Goal: Check status: Check status

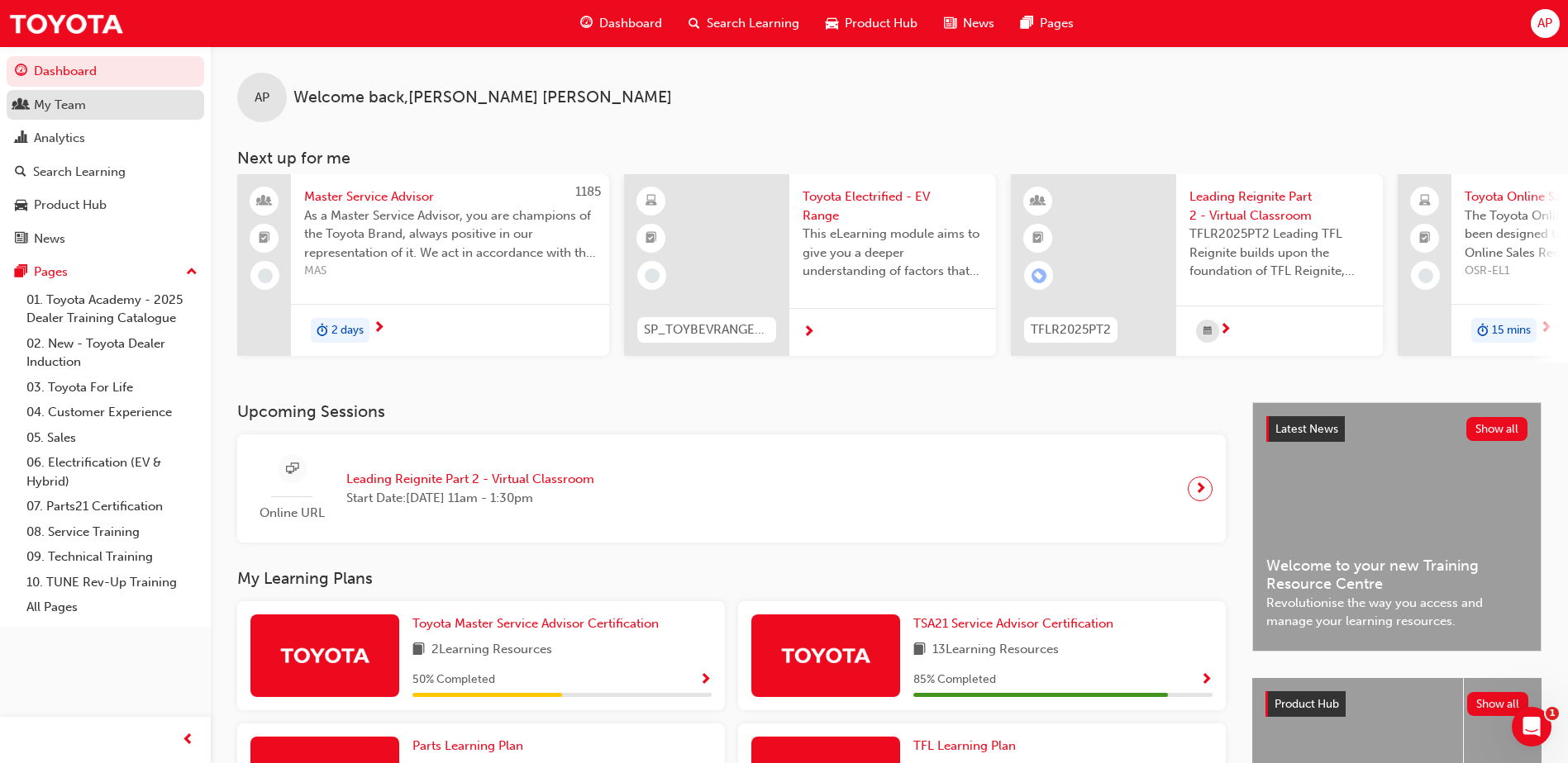
click at [58, 103] on div "My Team" at bounding box center [59, 106] width 52 height 19
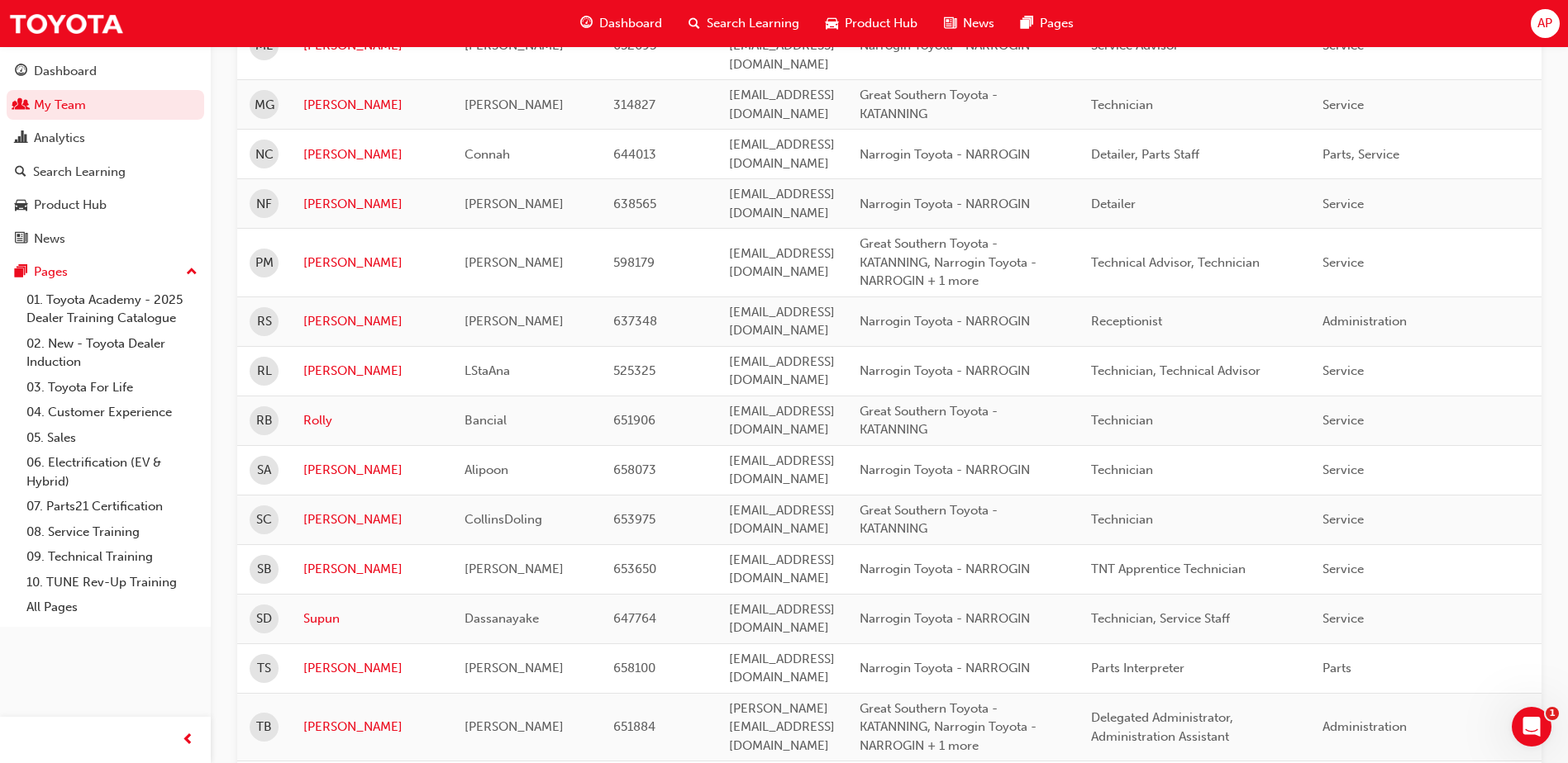
scroll to position [1668, 0]
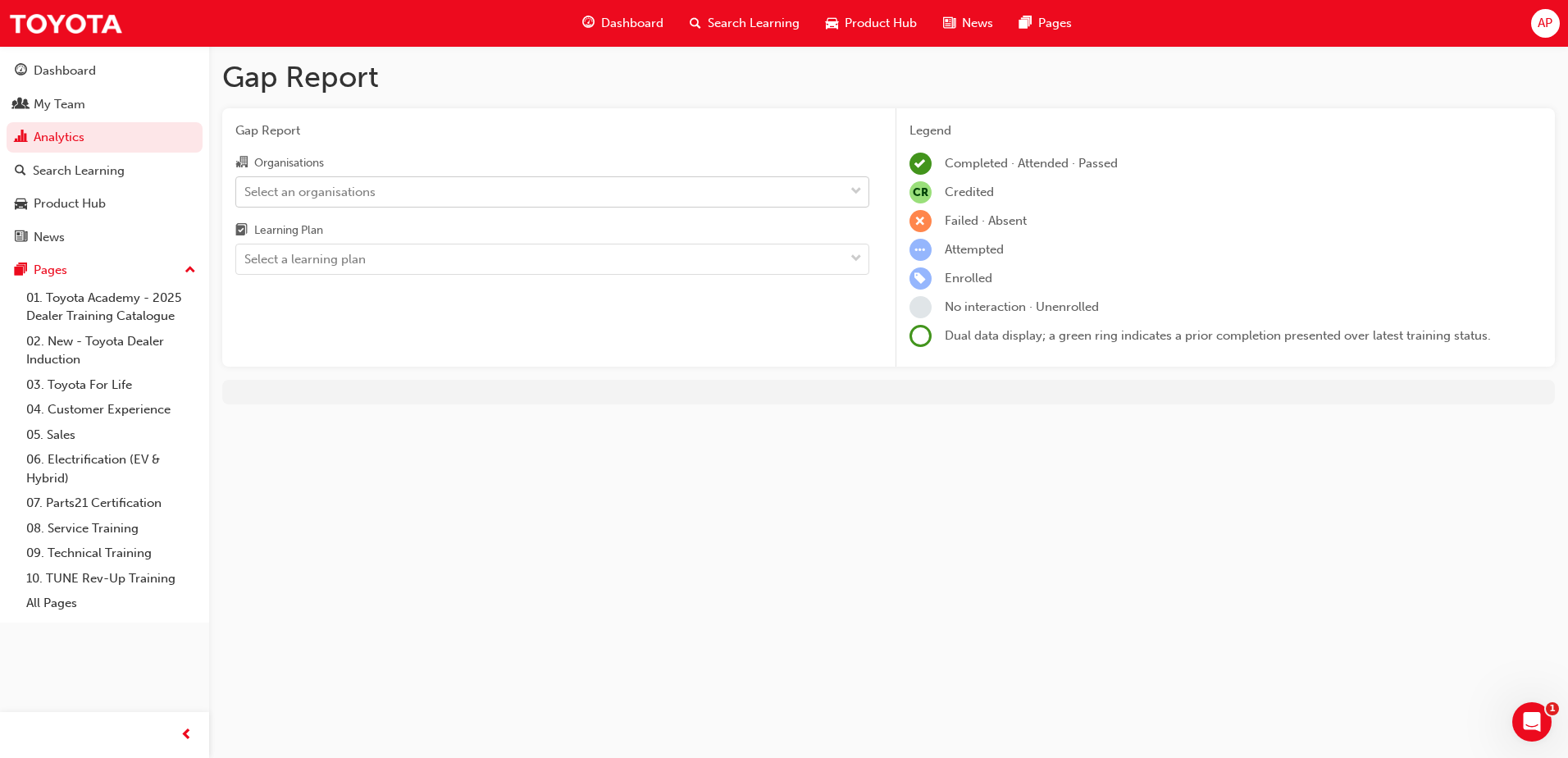
click at [655, 191] on div "Select an organisations" at bounding box center [539, 192] width 608 height 29
click at [246, 191] on input "Organisations Select an organisations" at bounding box center [245, 191] width 2 height 14
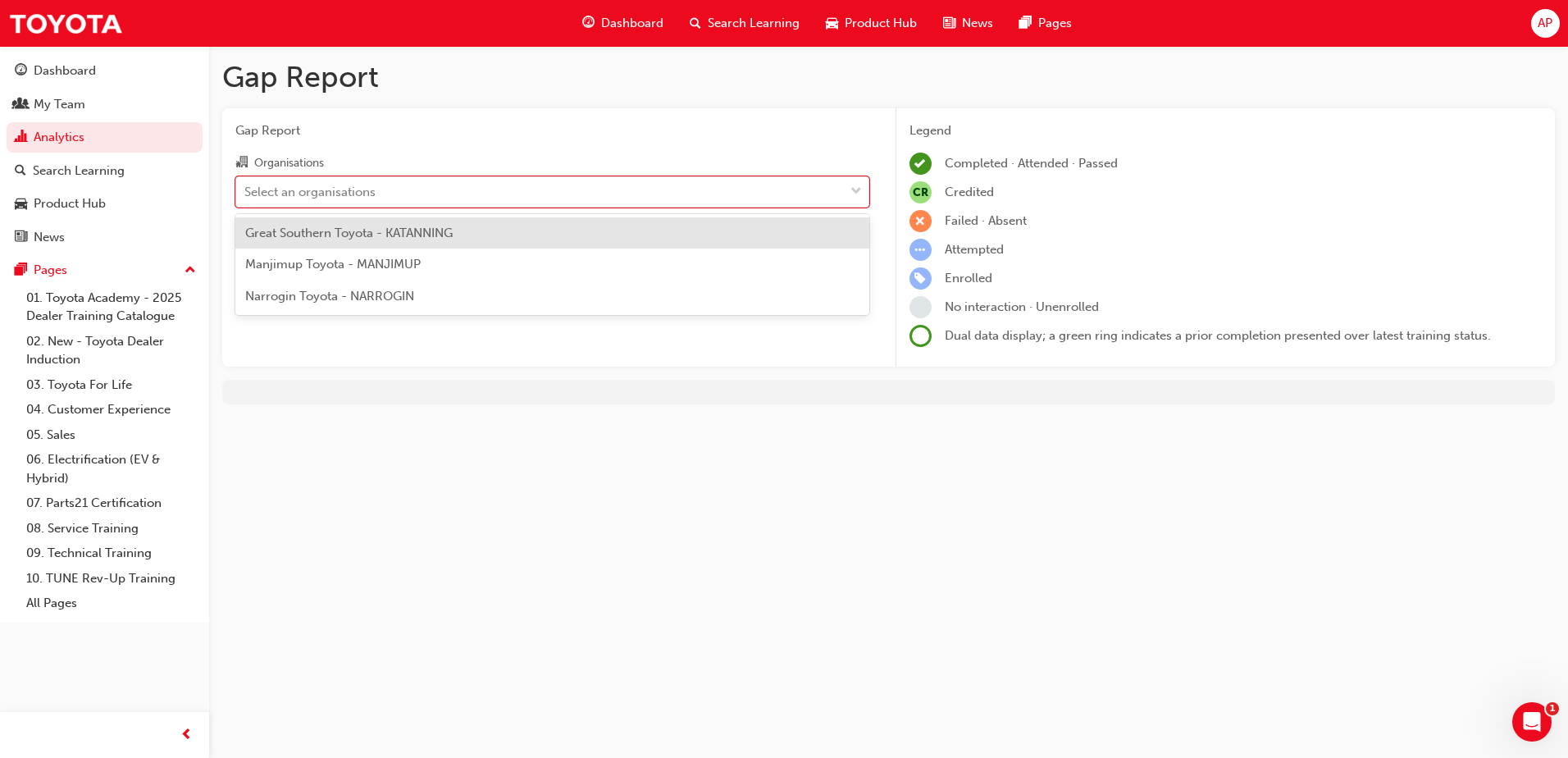
click at [433, 240] on span "Great Southern Toyota - KATANNING" at bounding box center [349, 233] width 208 height 14
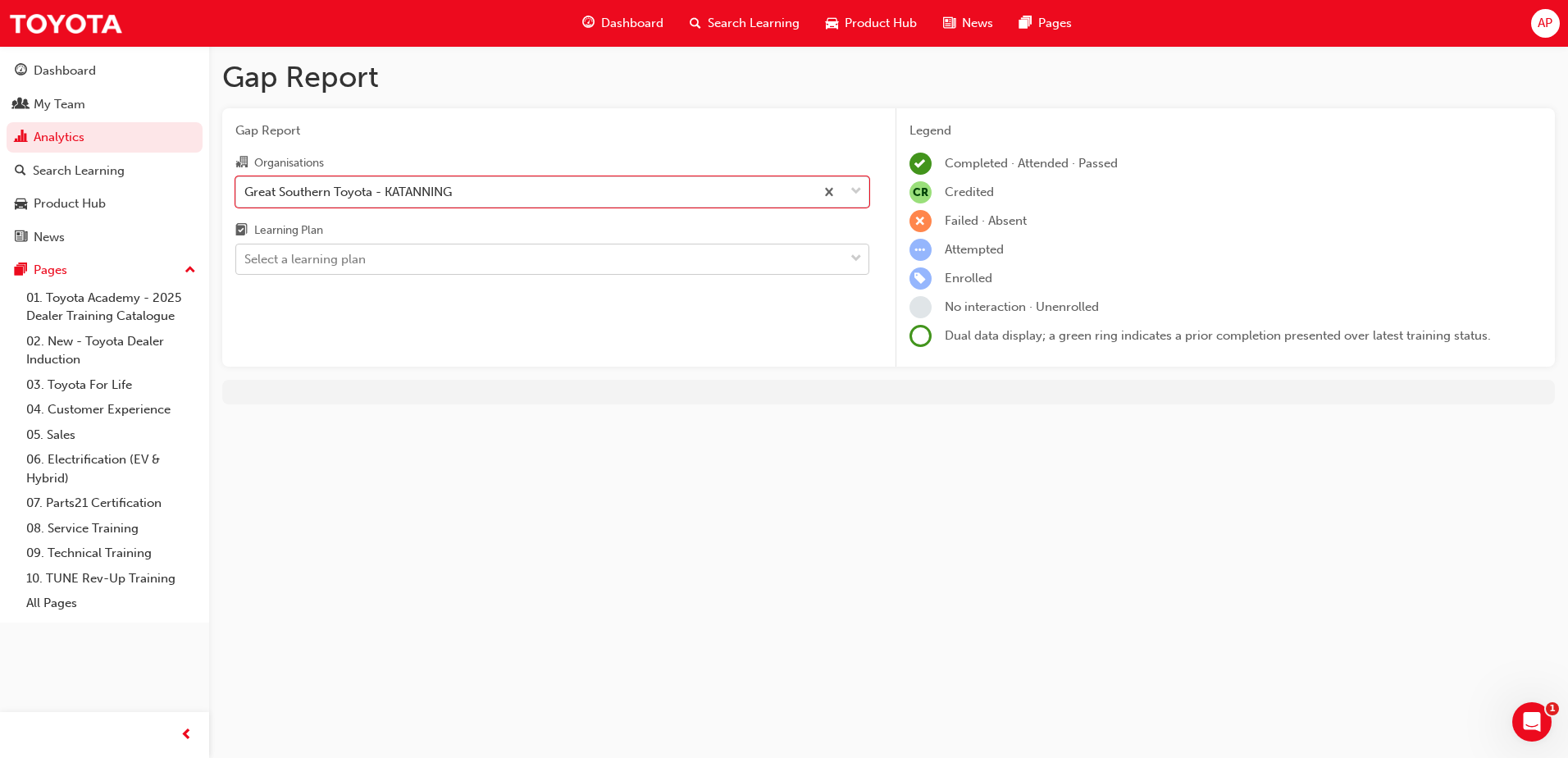
click at [470, 269] on div "Select a learning plan" at bounding box center [539, 260] width 608 height 29
click at [246, 266] on input "Learning Plan Select a learning plan" at bounding box center [245, 258] width 2 height 14
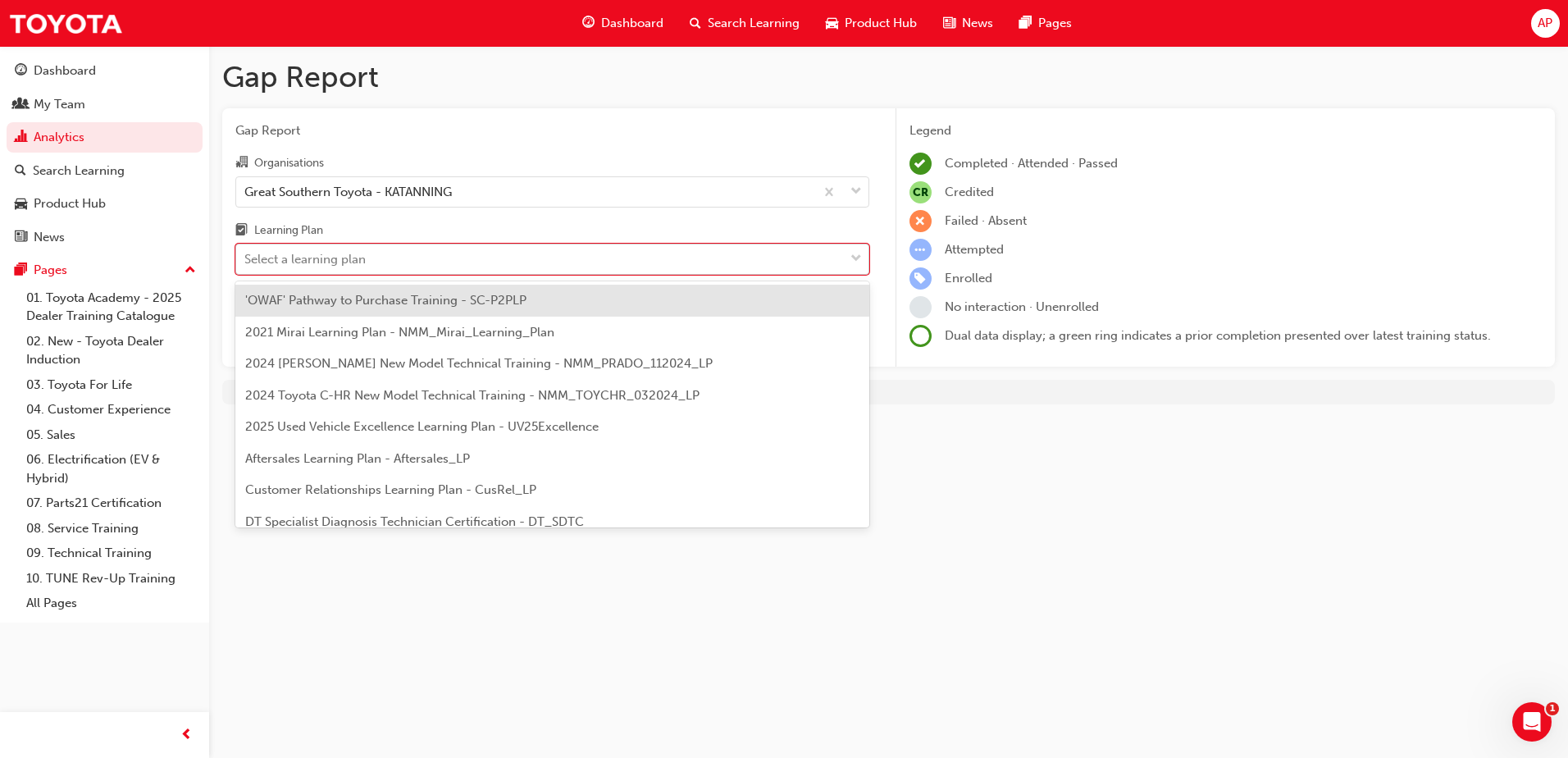
click at [470, 260] on div "Select a learning plan" at bounding box center [539, 260] width 608 height 29
click at [246, 260] on input "Learning Plan option 'OWAF' Pathway to Purchase Training - SC-P2PLP focused, 1 …" at bounding box center [245, 258] width 2 height 14
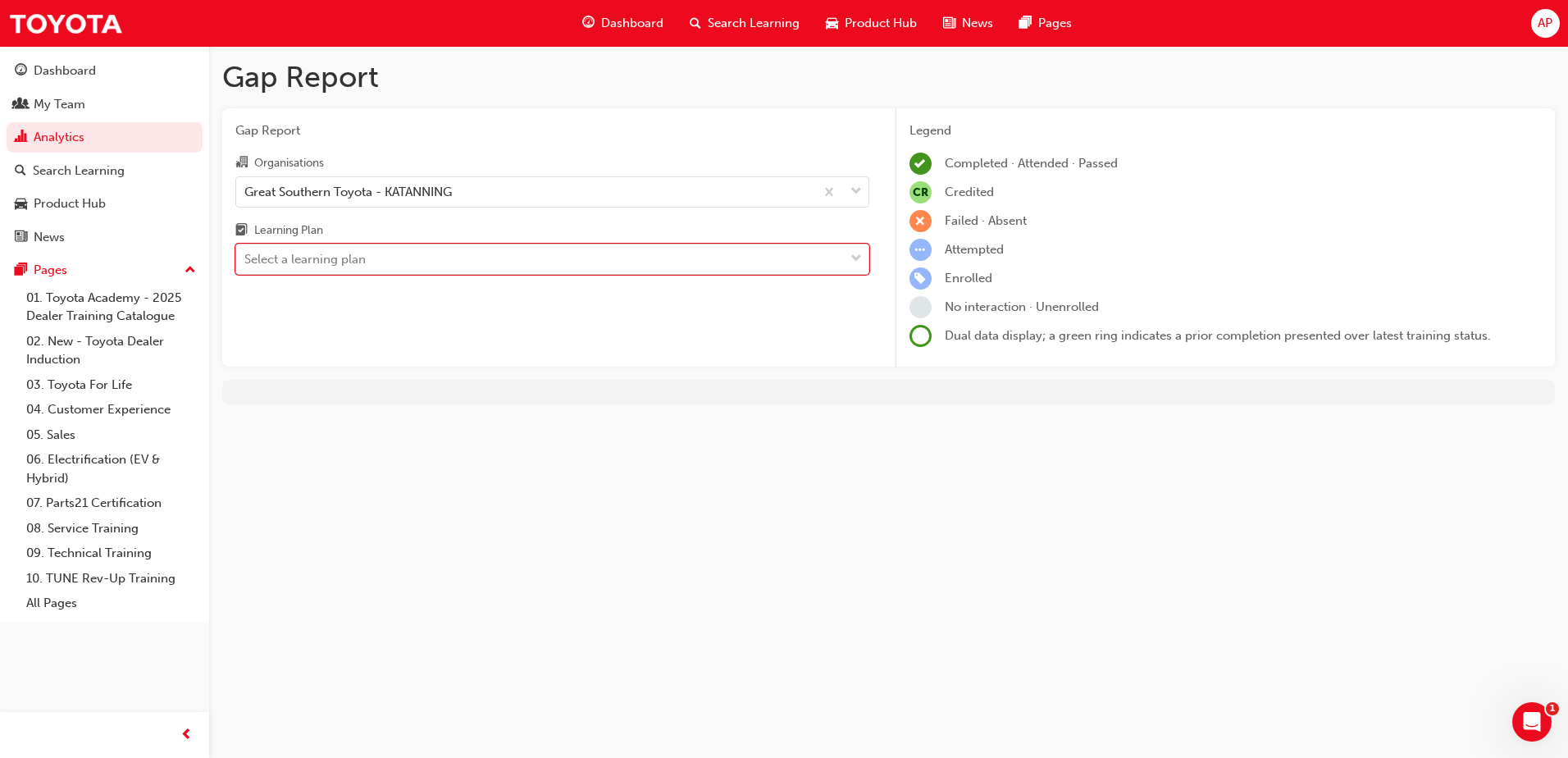
click at [467, 257] on div "Select a learning plan" at bounding box center [539, 260] width 608 height 29
click at [246, 257] on input "Learning Plan 0 results available. Select is focused ,type to refine list, pres…" at bounding box center [245, 258] width 2 height 14
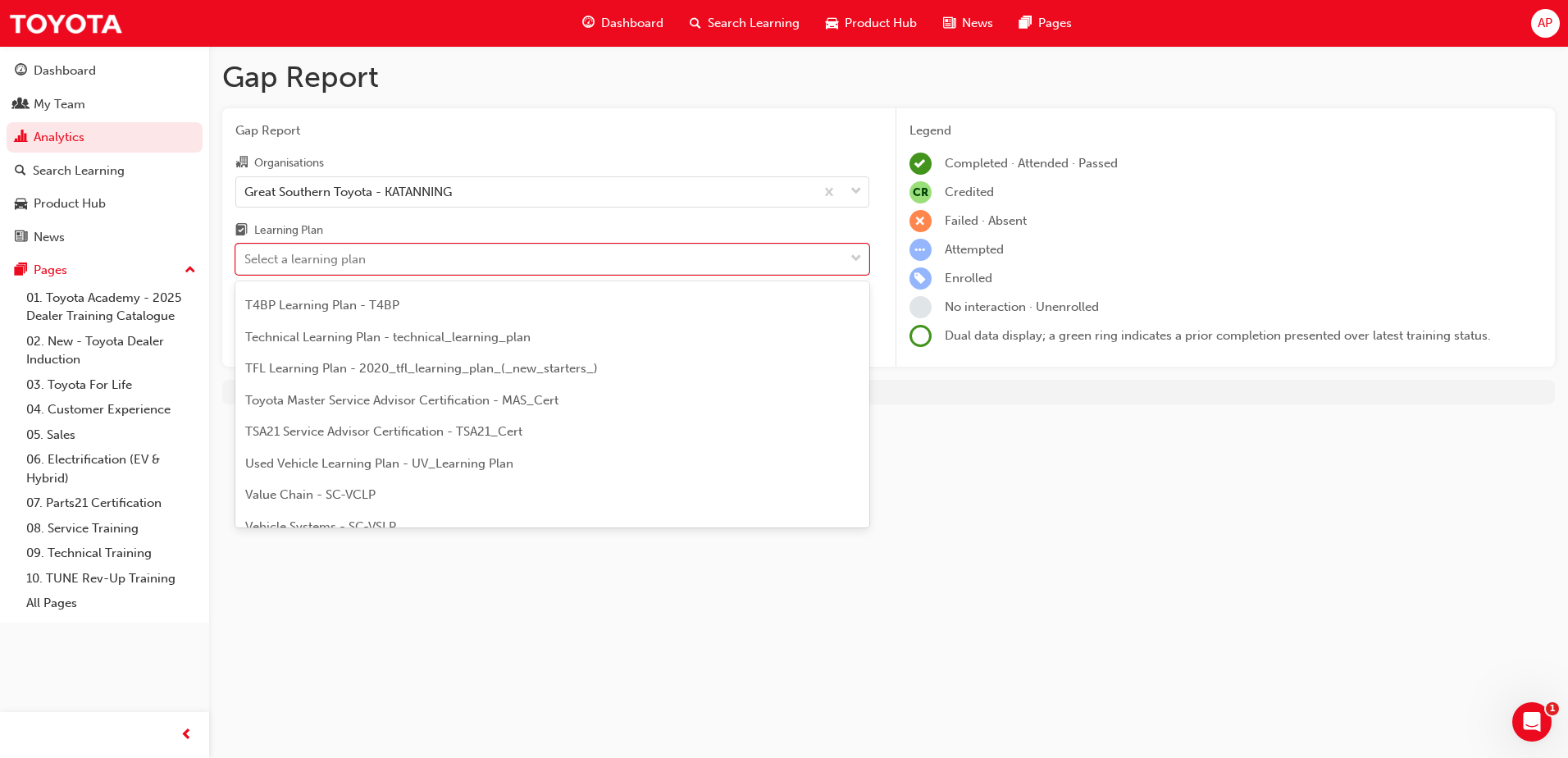
scroll to position [709, 0]
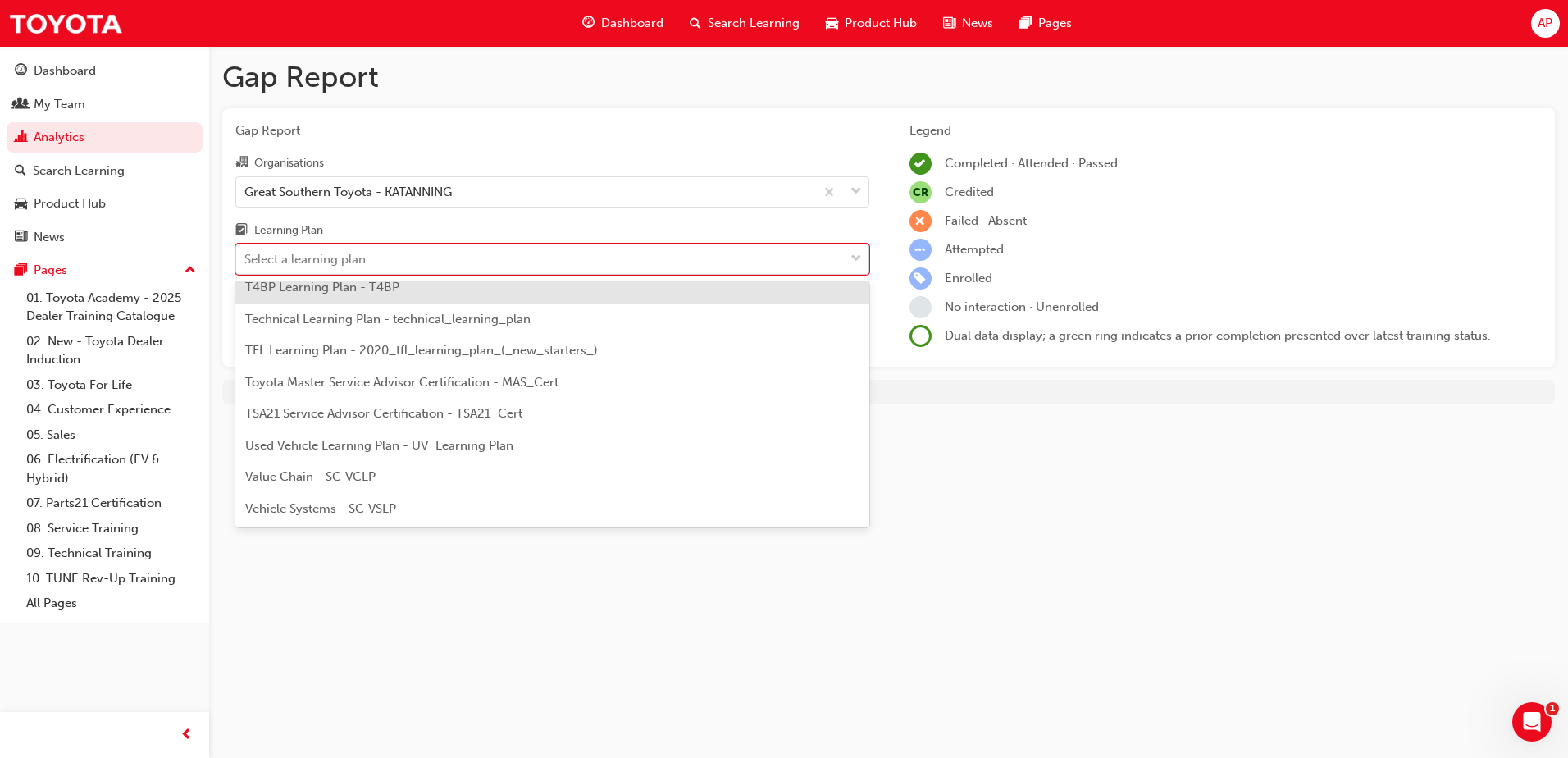
click at [551, 256] on div "Select a learning plan" at bounding box center [539, 260] width 608 height 29
click at [246, 256] on input "Learning Plan option T4BP Learning Plan - T4BP focused, 23 of 30. 30 results av…" at bounding box center [245, 258] width 2 height 14
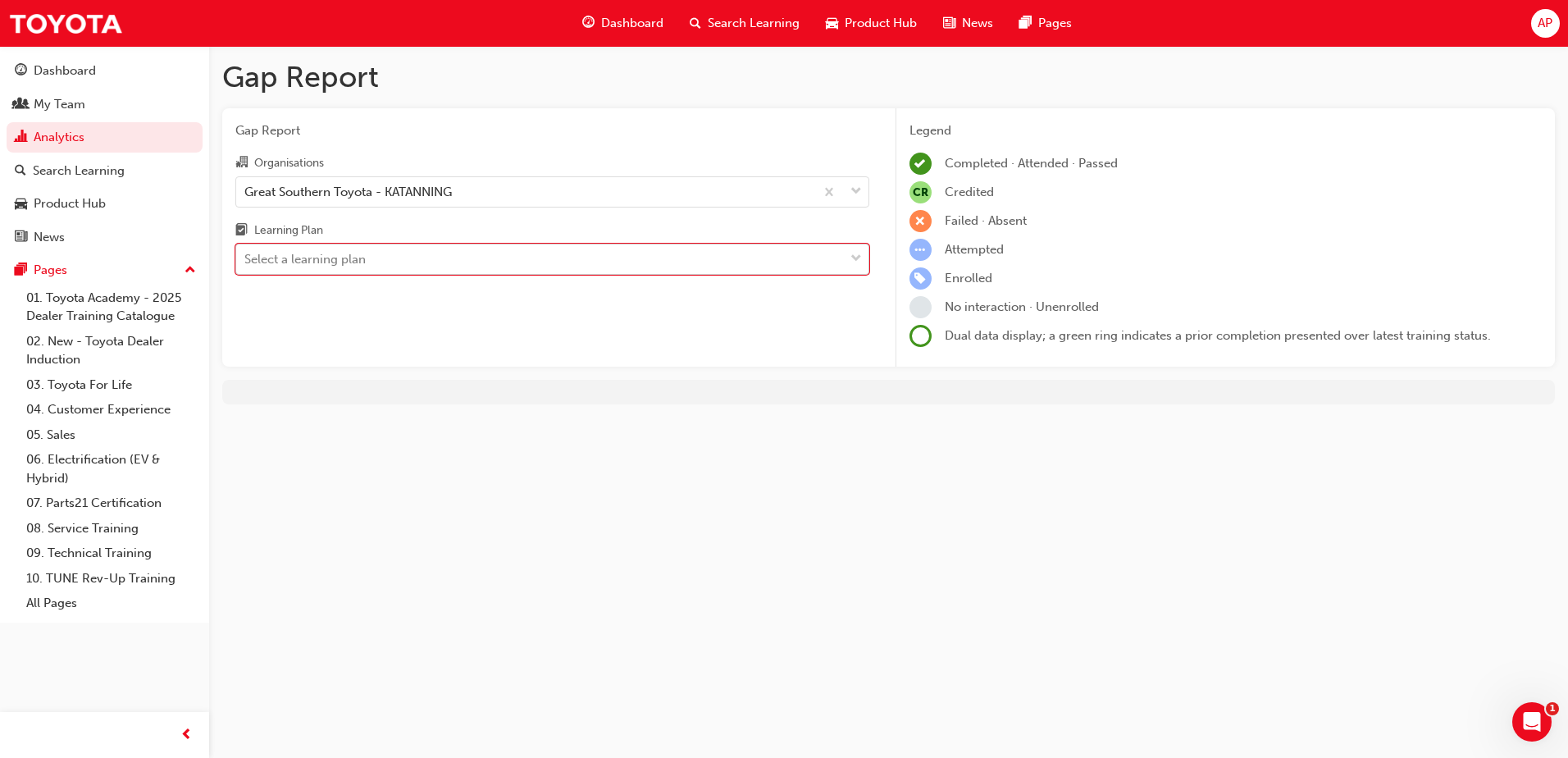
click at [566, 265] on div "Select a learning plan" at bounding box center [539, 260] width 608 height 29
click at [246, 265] on input "Learning Plan 0 results available. Select is focused ,type to refine list, pres…" at bounding box center [245, 258] width 2 height 14
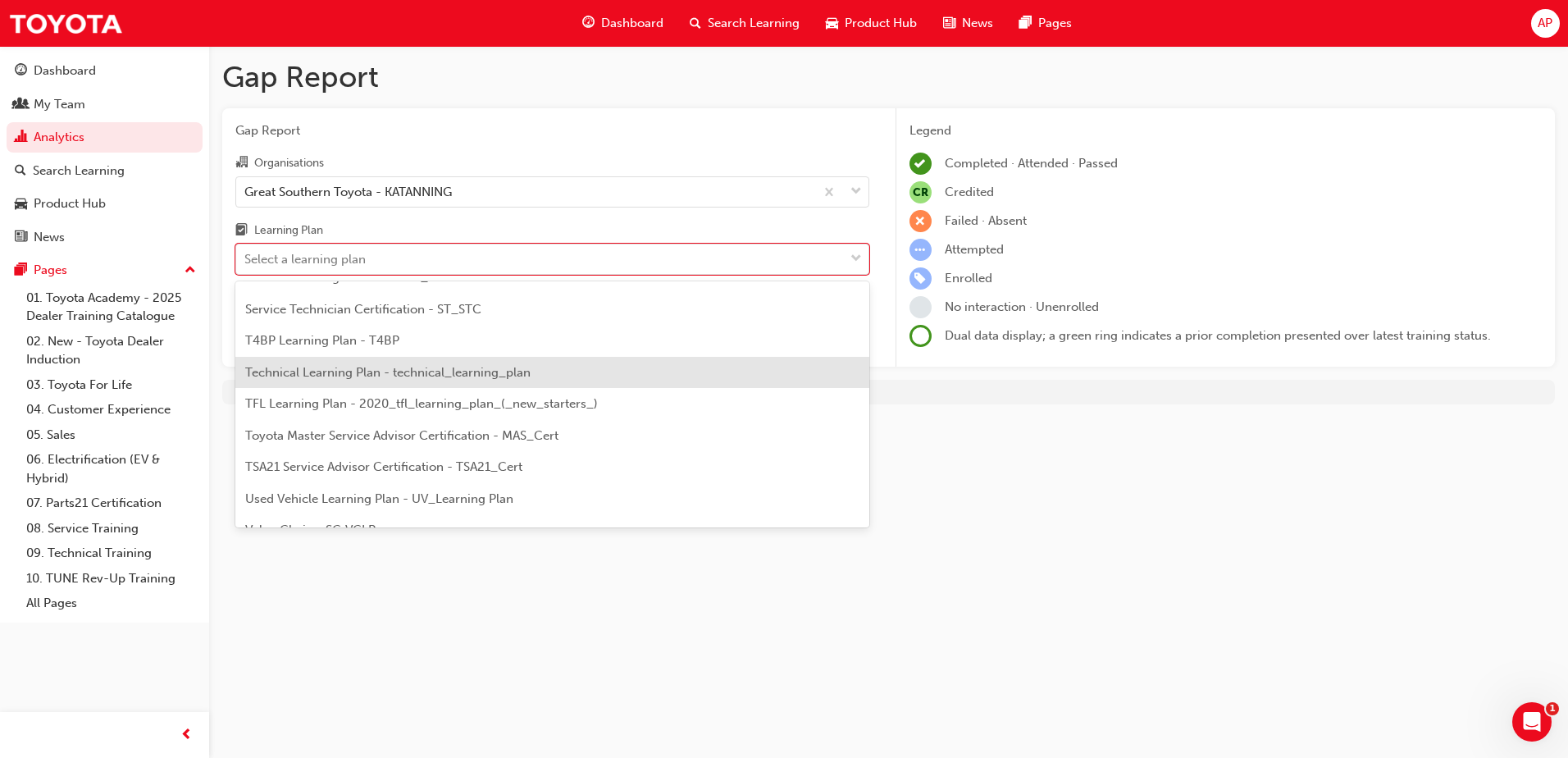
scroll to position [646, 0]
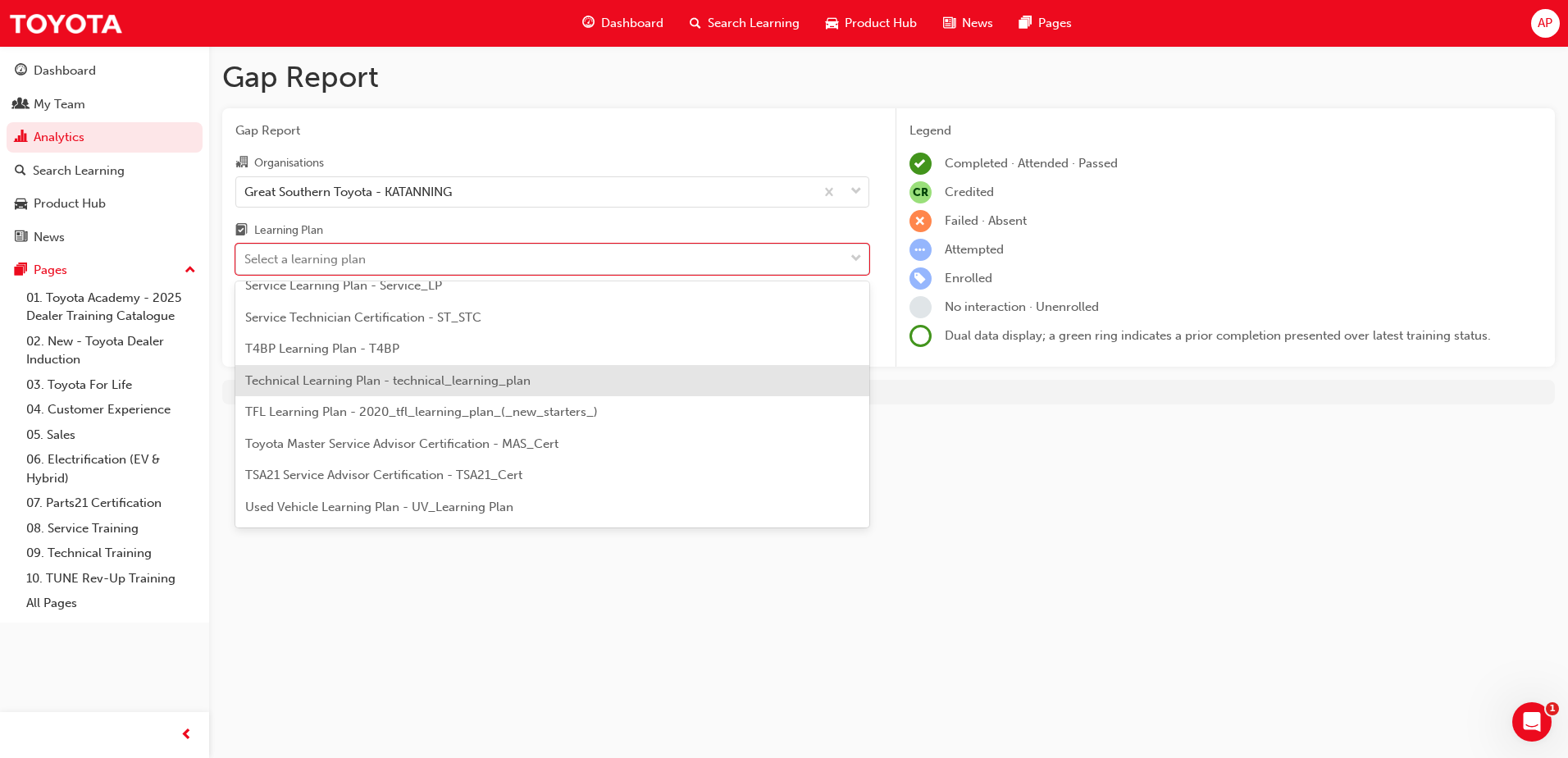
click at [432, 375] on span "Technical Learning Plan - technical_learning_plan" at bounding box center [388, 380] width 285 height 14
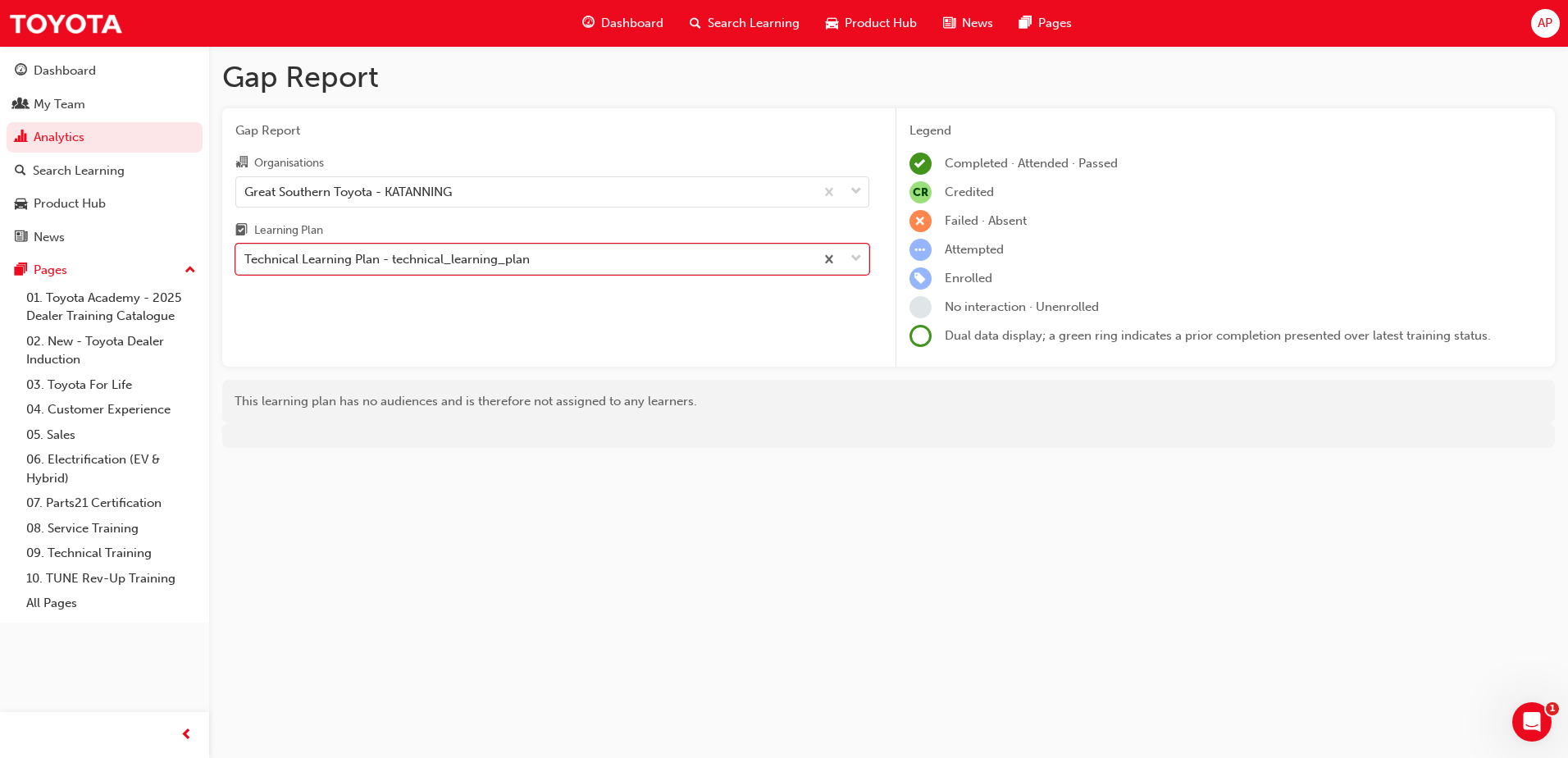
click at [480, 258] on div "Technical Learning Plan - technical_learning_plan" at bounding box center [387, 260] width 285 height 19
click at [246, 258] on input "Learning Plan option Technical Learning Plan - technical_learning_plan, selecte…" at bounding box center [245, 258] width 2 height 14
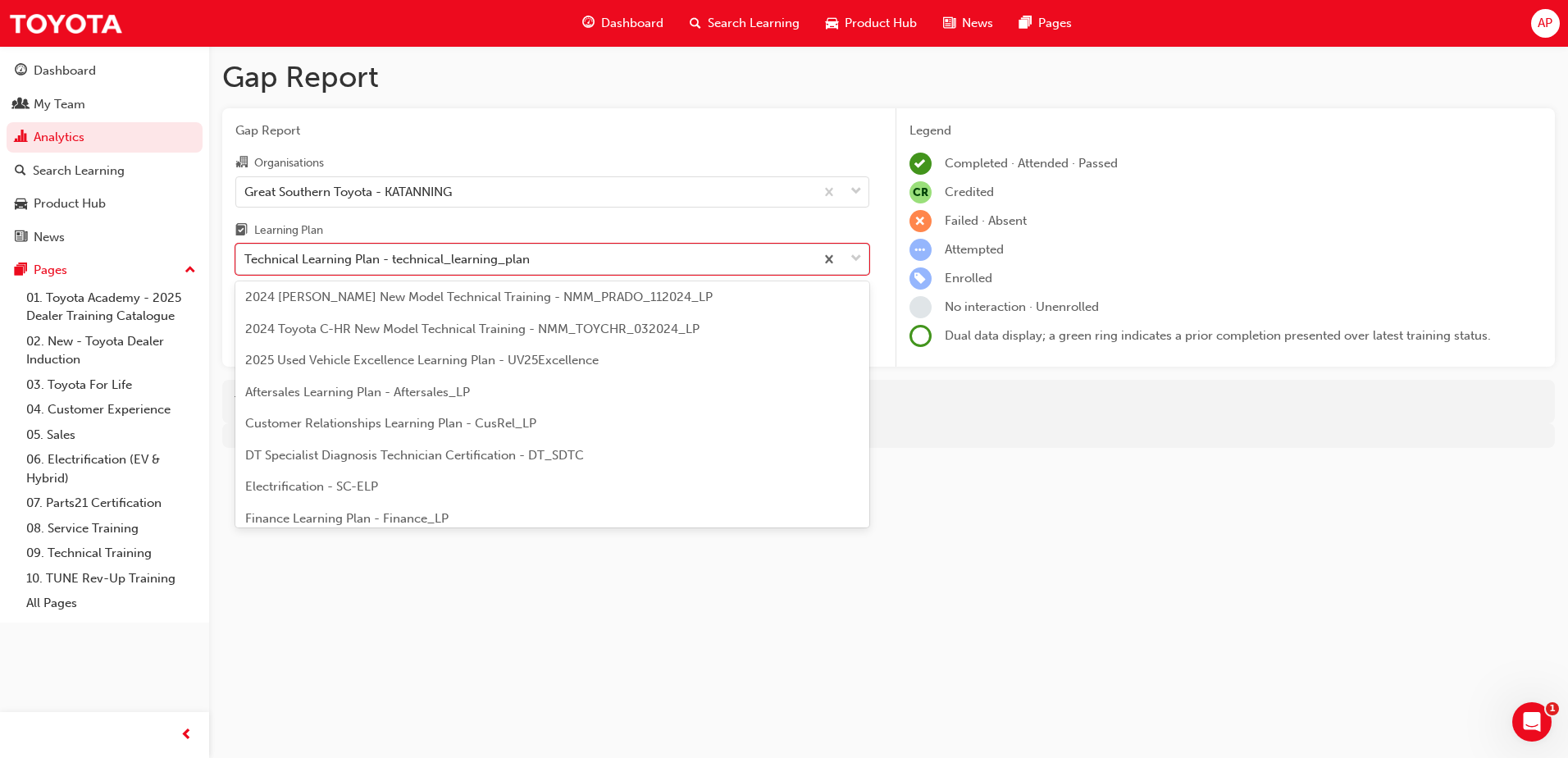
scroll to position [52, 0]
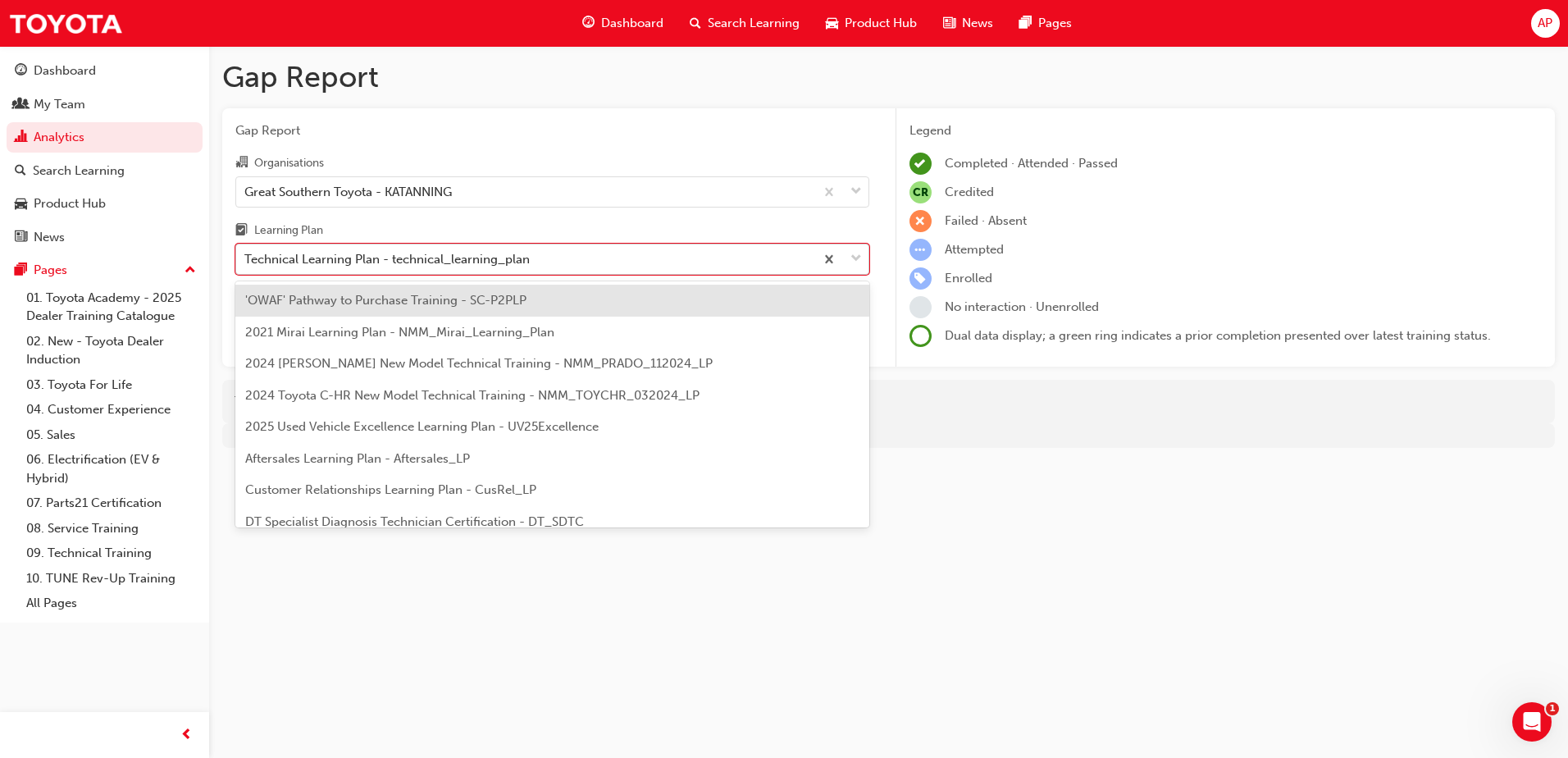
click at [856, 261] on span "down-icon" at bounding box center [856, 259] width 11 height 21
click at [246, 261] on input "Learning Plan option Technical Learning Plan - technical_learning_plan, selecte…" at bounding box center [245, 258] width 2 height 14
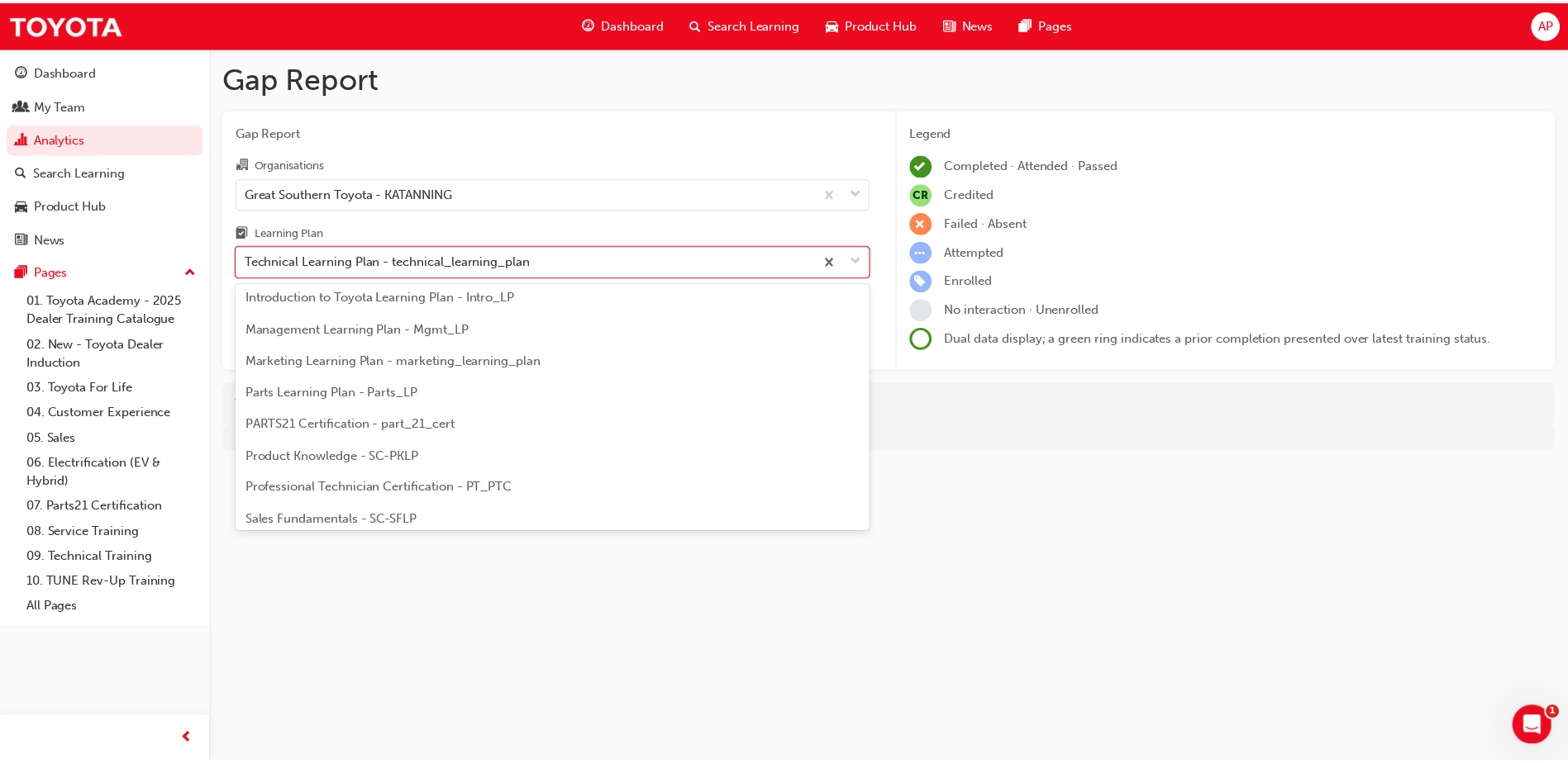
scroll to position [392, 0]
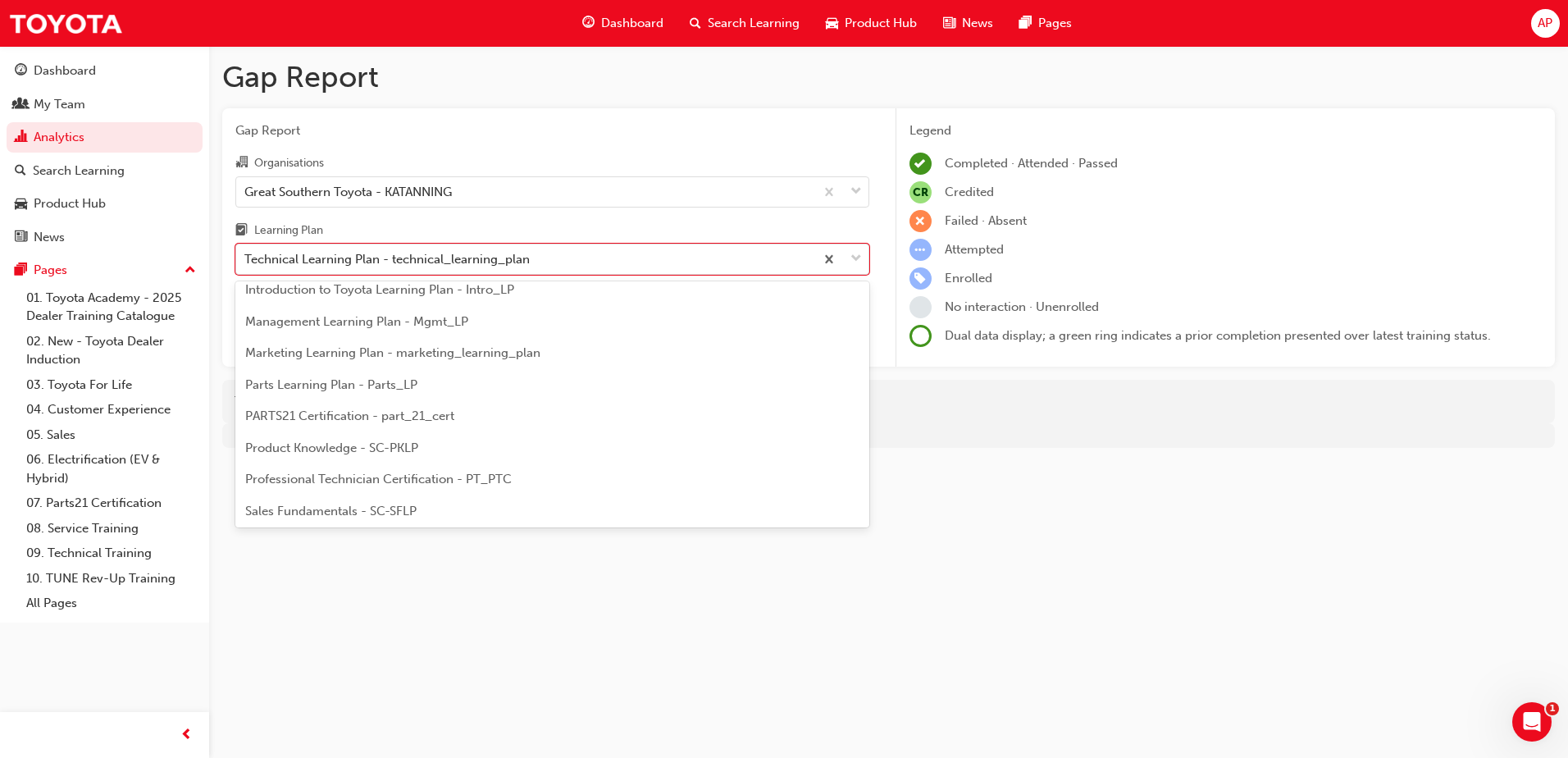
click at [386, 480] on span "Professional Technician Certification - PT_PTC" at bounding box center [378, 478] width 267 height 14
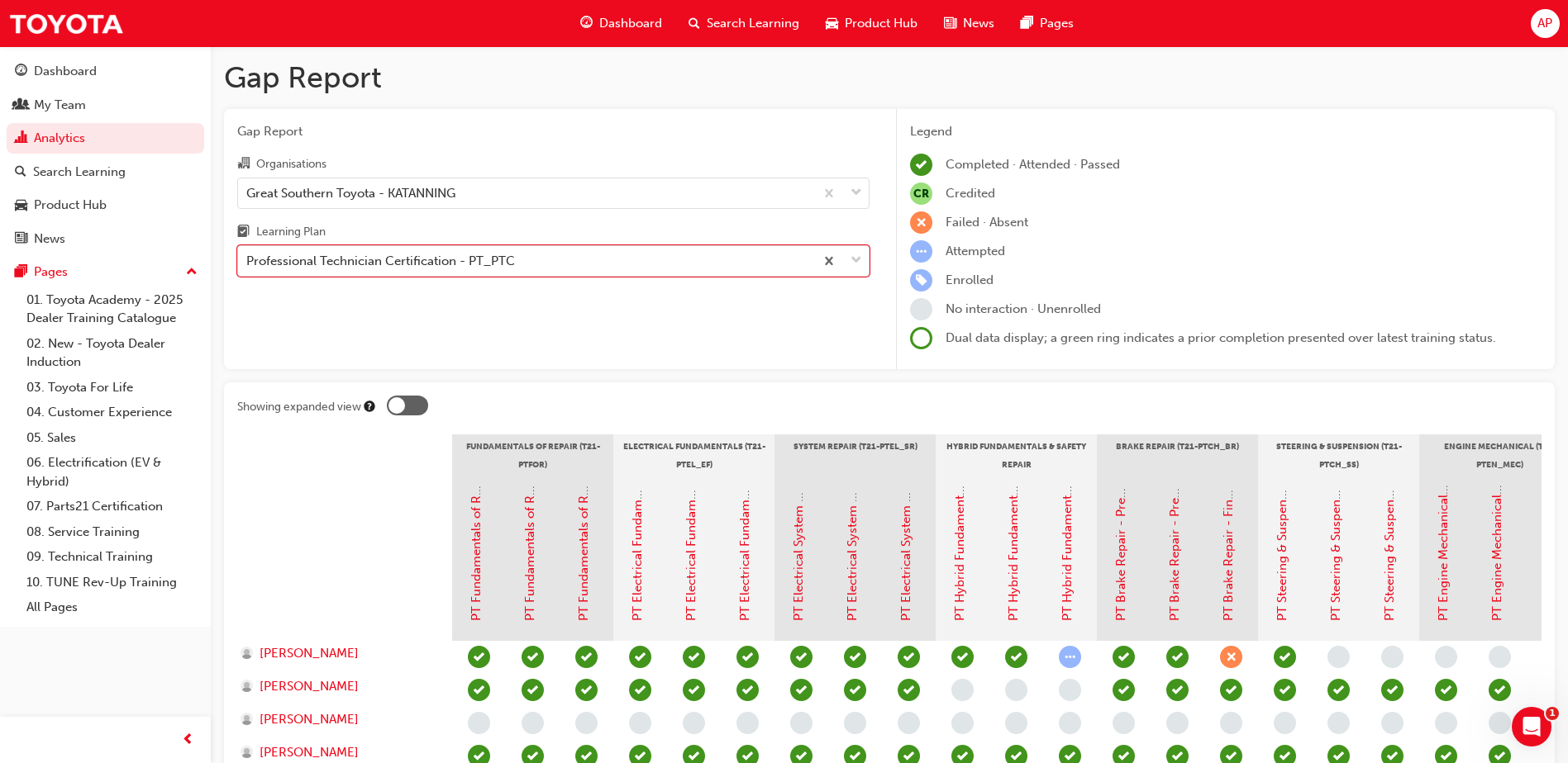
click at [414, 398] on div at bounding box center [407, 405] width 41 height 20
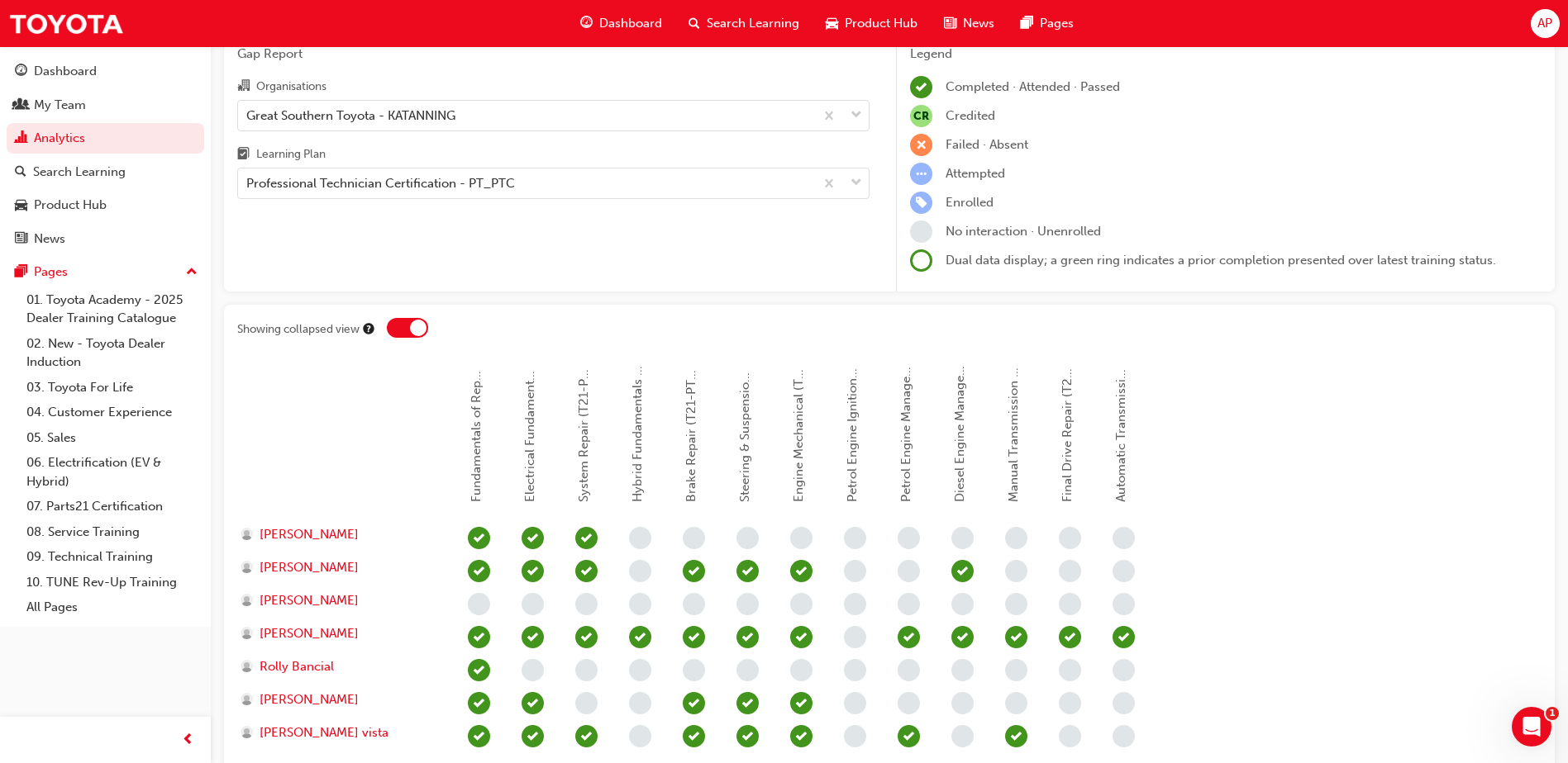
scroll to position [207, 0]
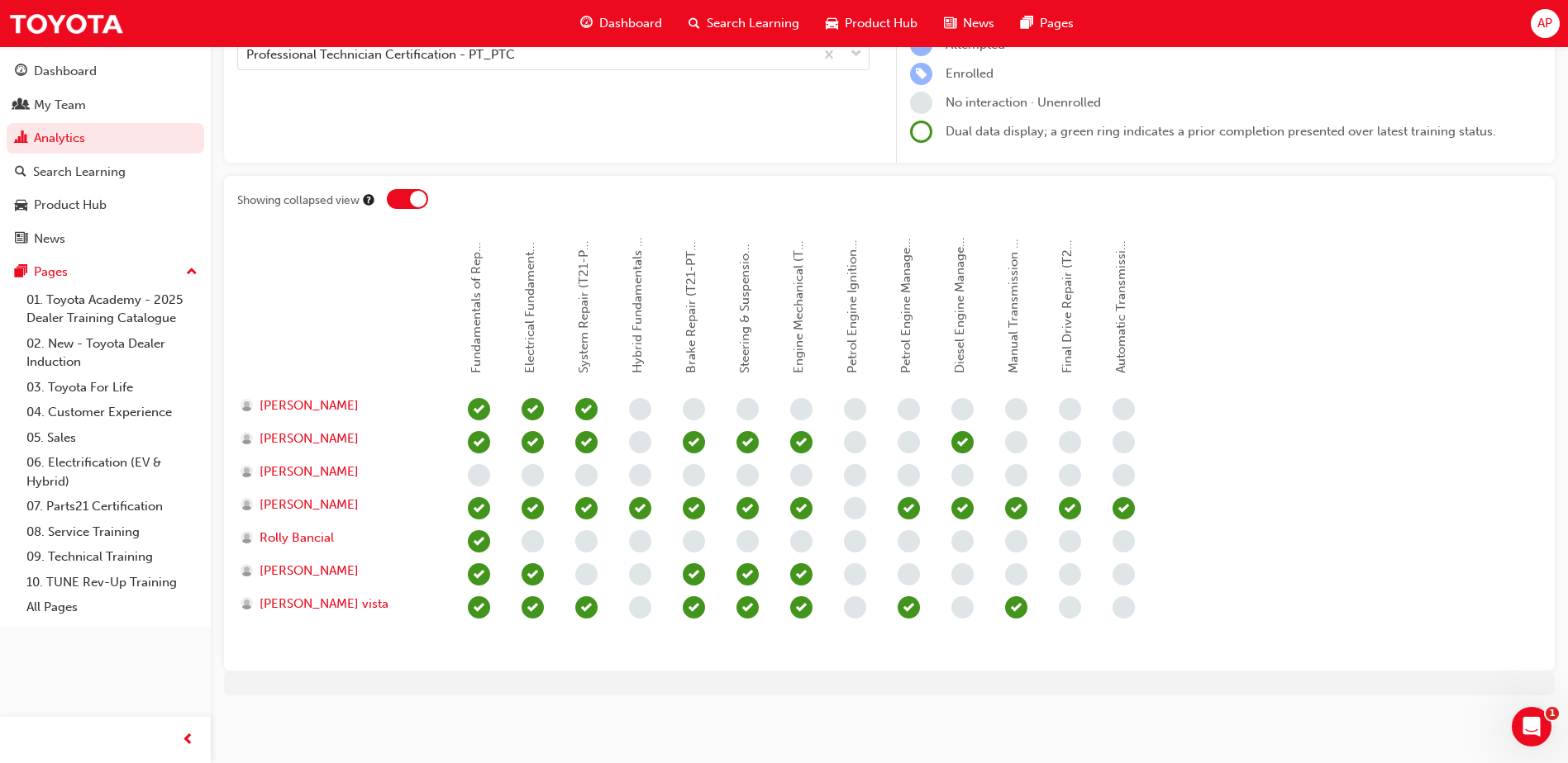
click at [404, 204] on div at bounding box center [407, 198] width 41 height 20
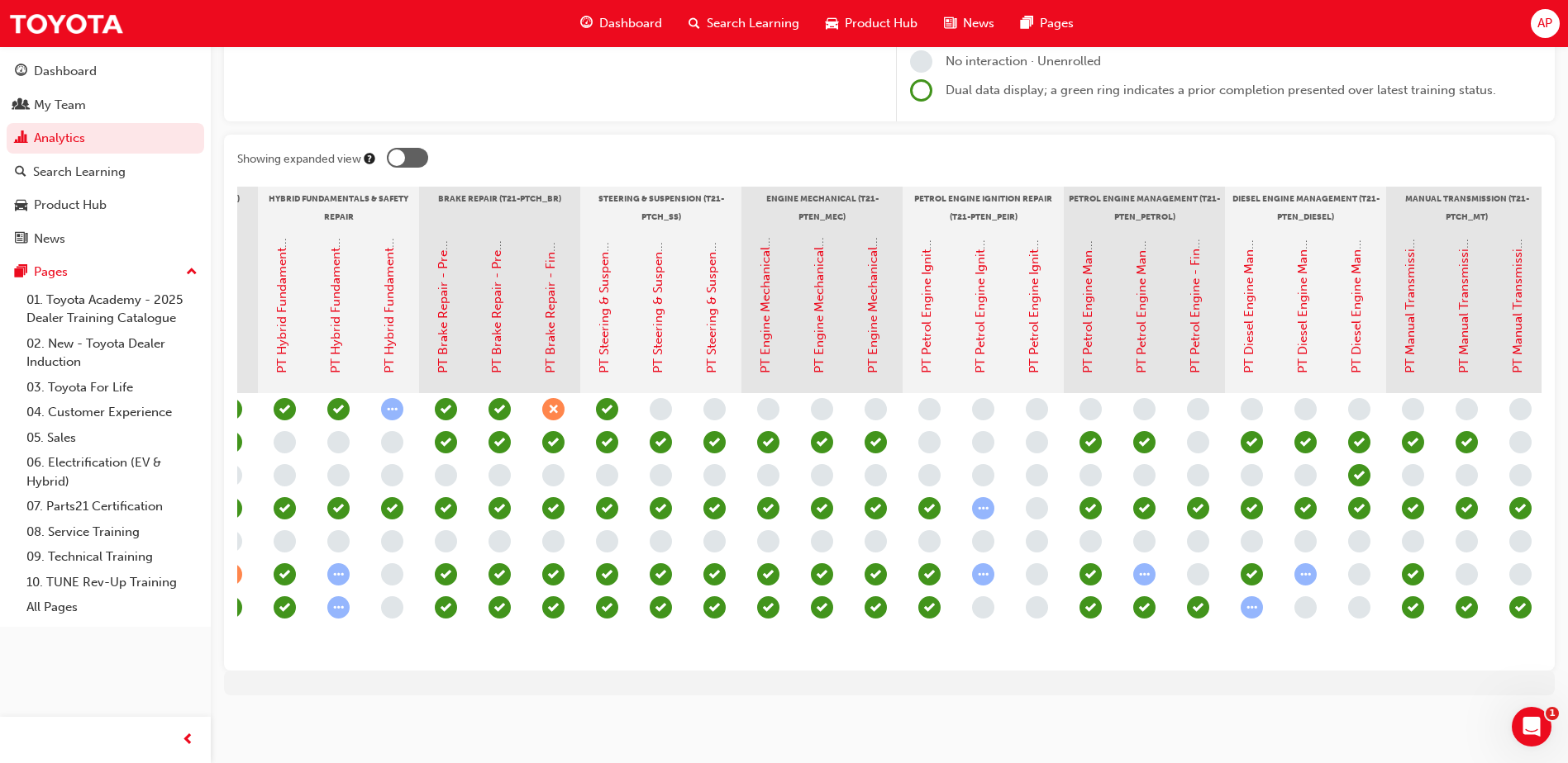
scroll to position [0, 0]
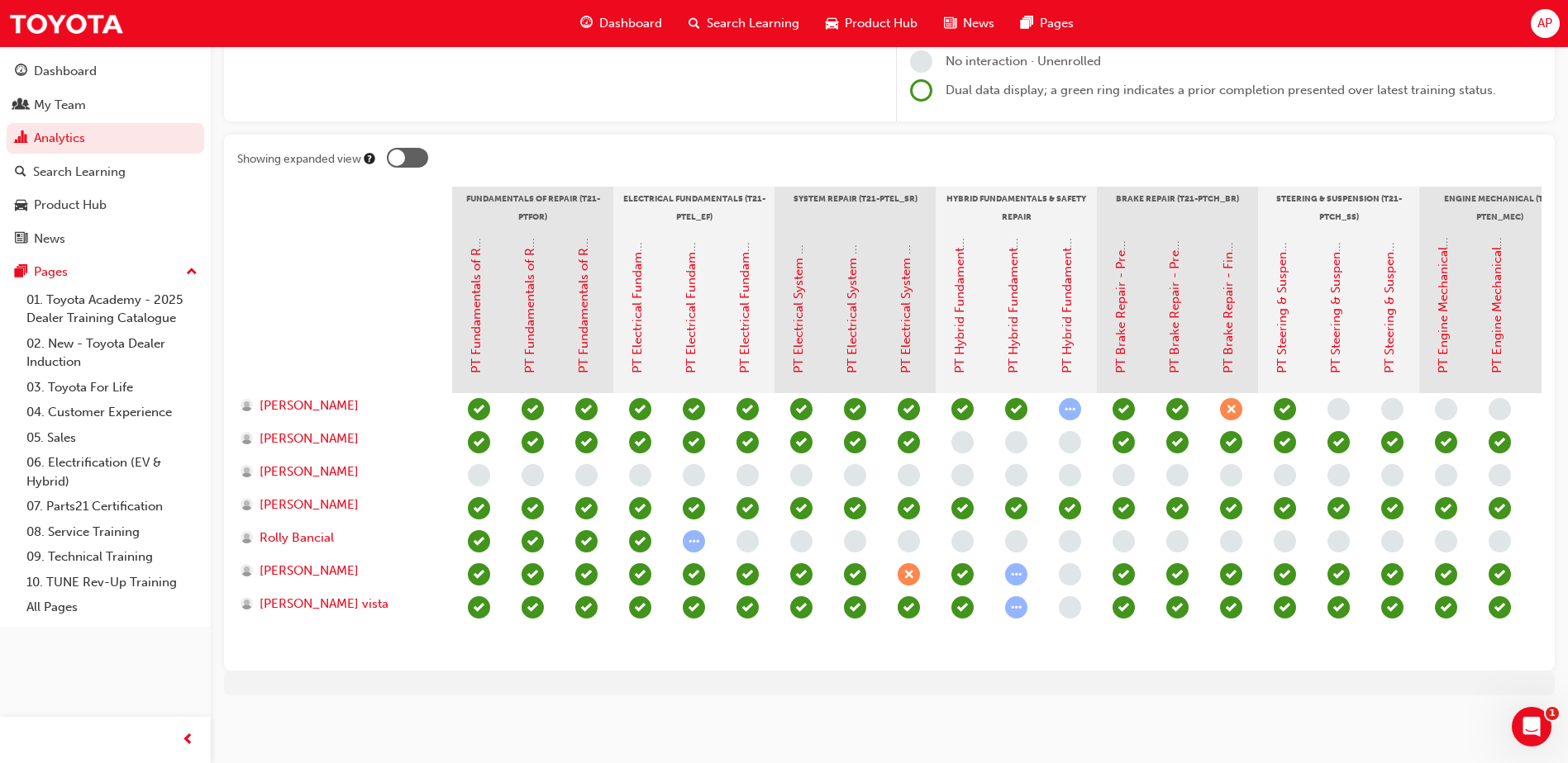
drag, startPoint x: 247, startPoint y: 175, endPoint x: 293, endPoint y: 184, distance: 46.9
click at [293, 187] on div at bounding box center [344, 208] width 215 height 41
click at [427, 148] on div at bounding box center [407, 157] width 41 height 20
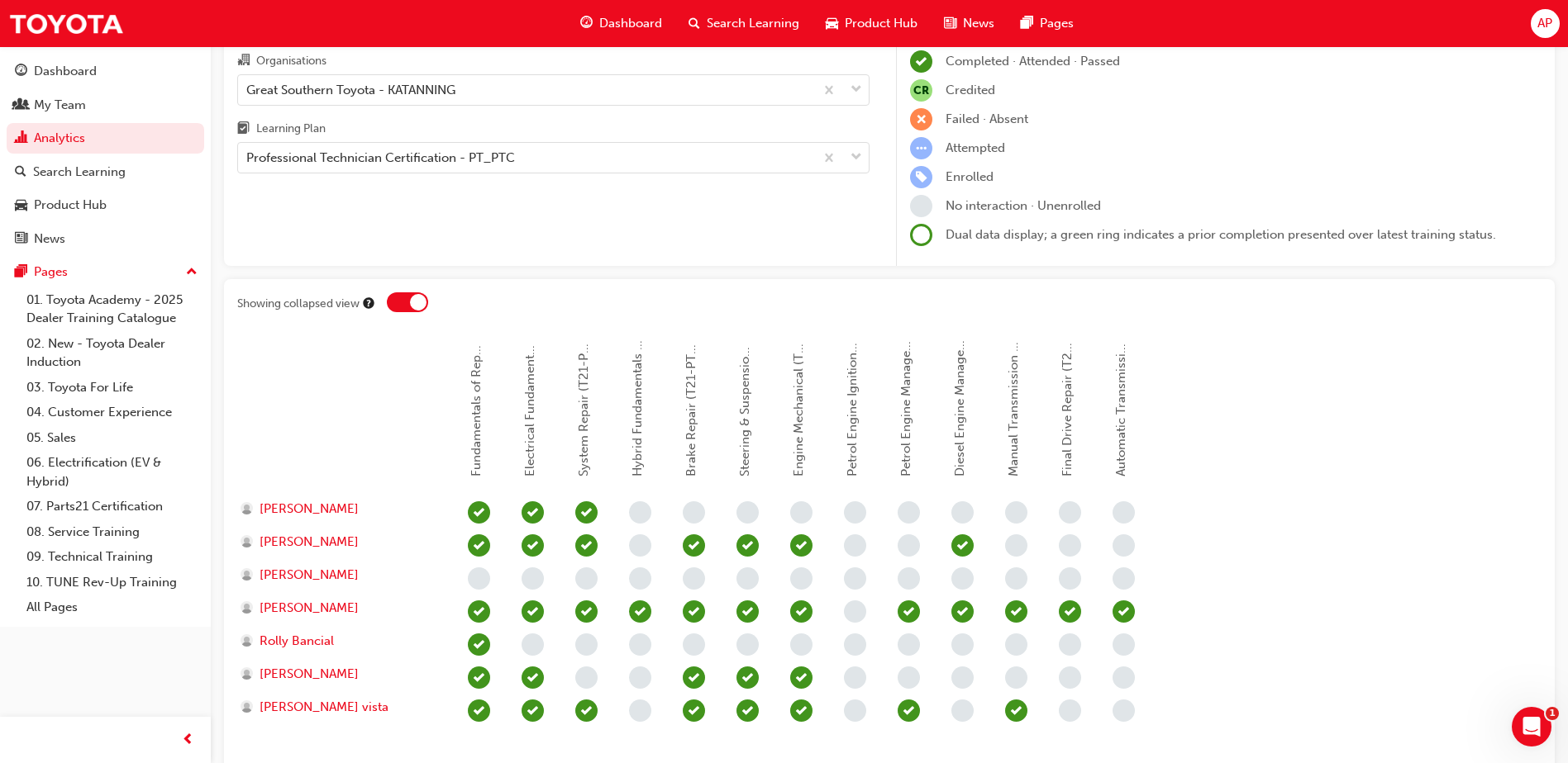
scroll to position [0, 0]
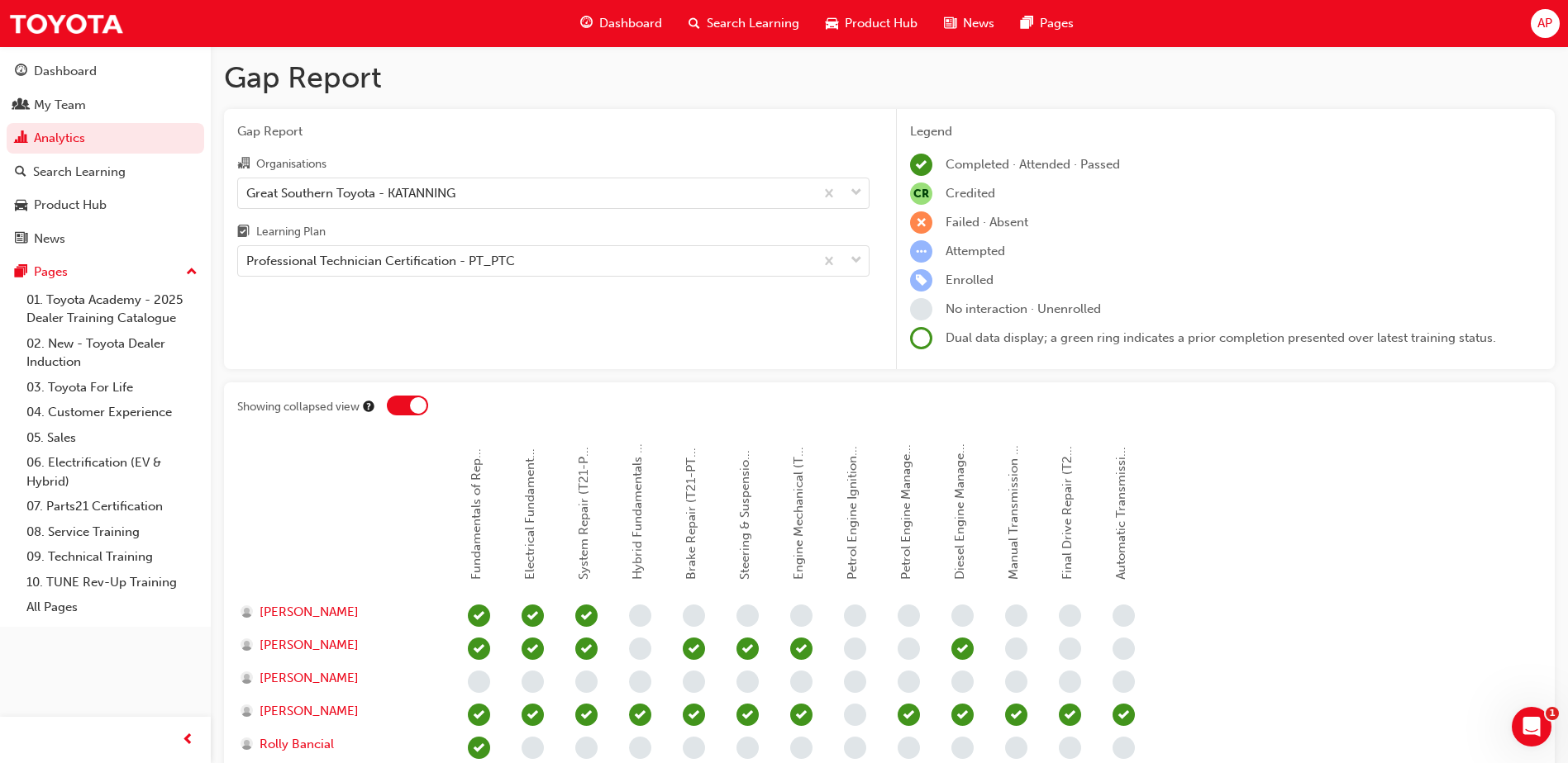
click at [398, 417] on div at bounding box center [963, 409] width 1155 height 26
click at [398, 410] on div at bounding box center [407, 405] width 41 height 20
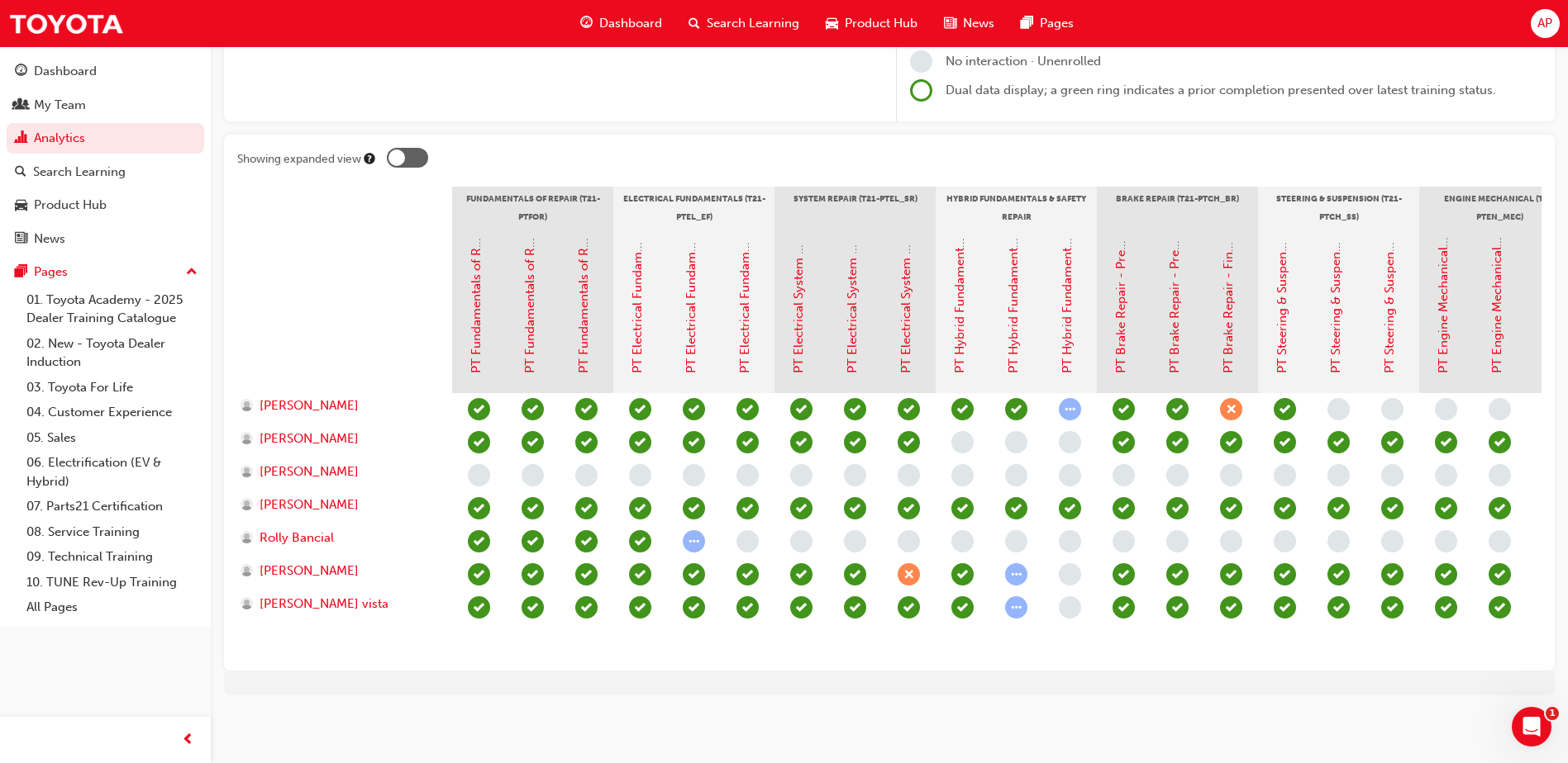
click at [307, 617] on div "[PERSON_NAME] [PERSON_NAME] [PERSON_NAME] [PERSON_NAME] [PERSON_NAME] Bancial […" at bounding box center [344, 525] width 215 height 264
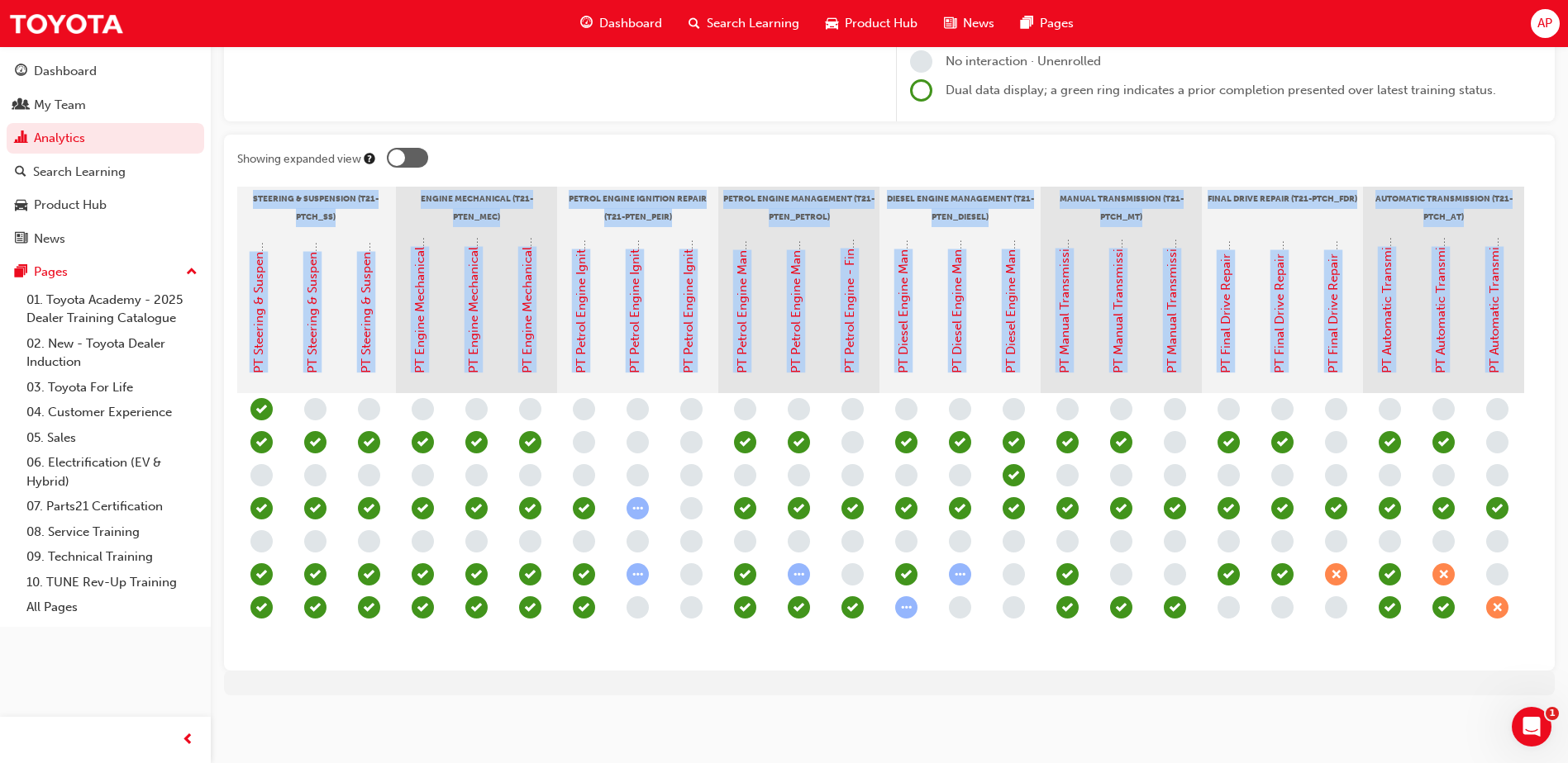
scroll to position [0, 1060]
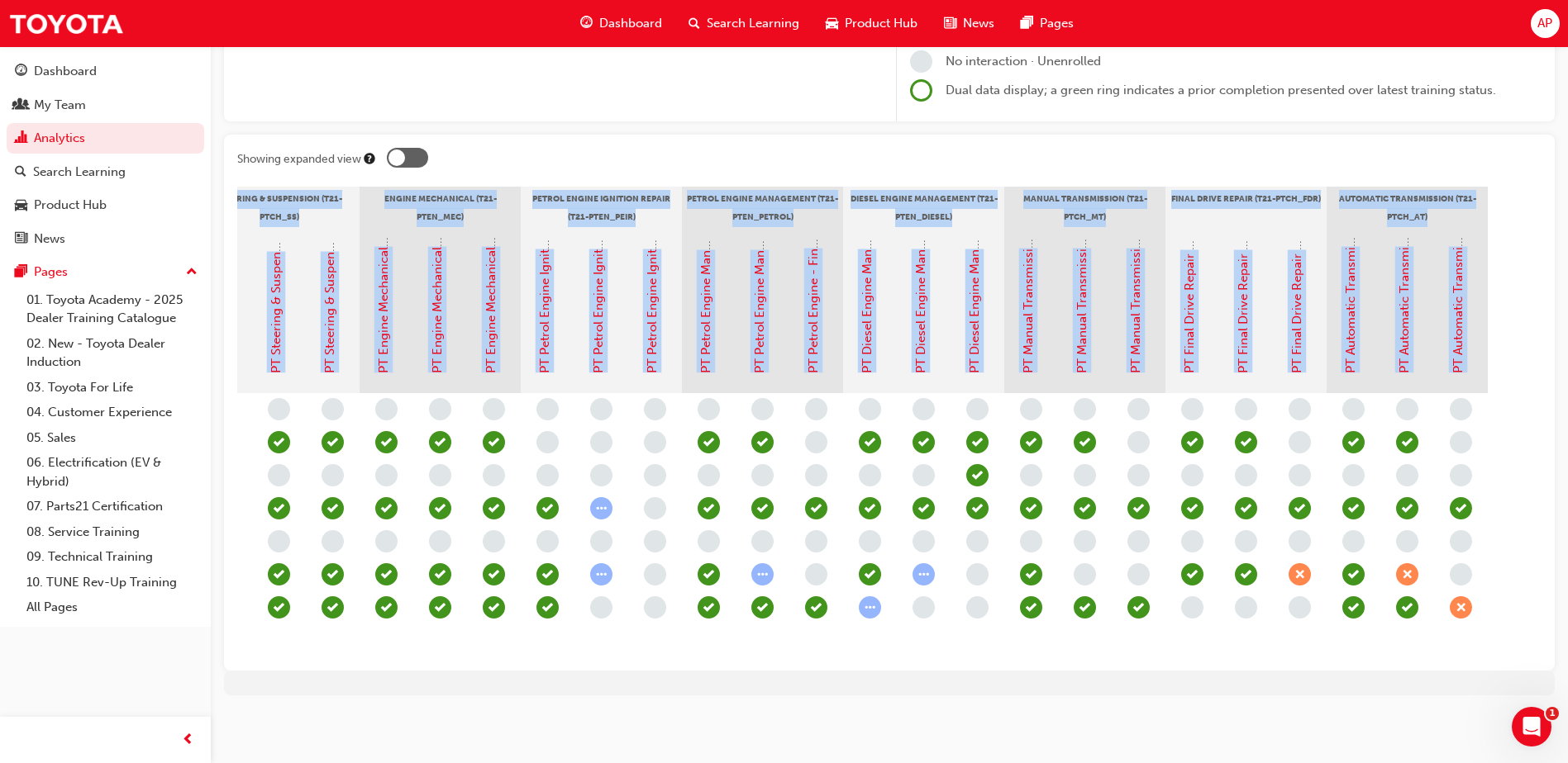
drag, startPoint x: 267, startPoint y: 192, endPoint x: 1582, endPoint y: 453, distance: 1340.7
click at [1568, 453] on html "Your version of Internet Explorer is outdated and not supported. Please upgrade…" at bounding box center [784, 133] width 1568 height 763
copy section "Loremipsumdo si Ametco (A82-ELITS) Doeiusmodt Incididuntut (L31-ETDO_MA) Aliqua…"
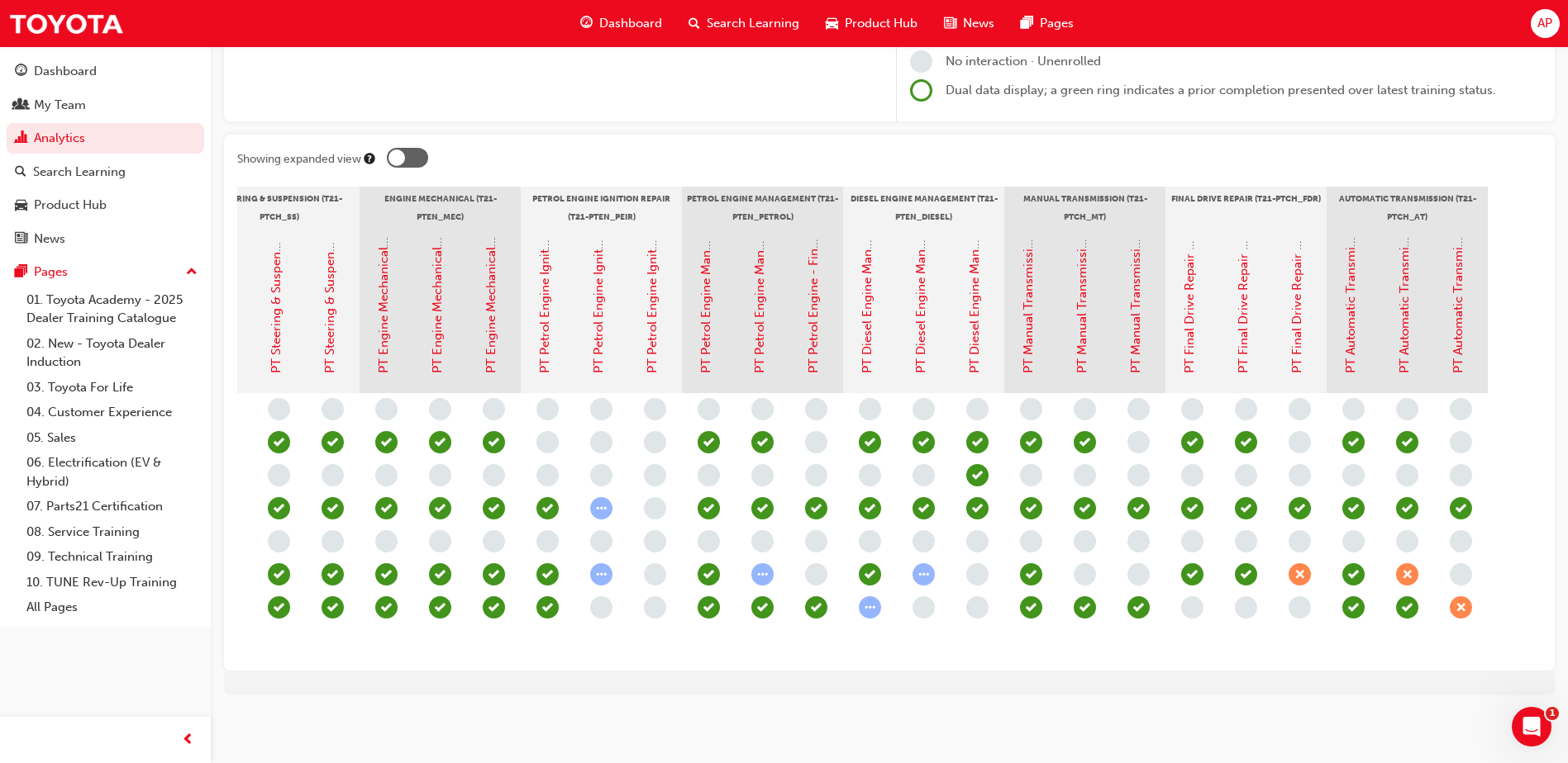
click at [555, 683] on div at bounding box center [890, 683] width 1331 height 25
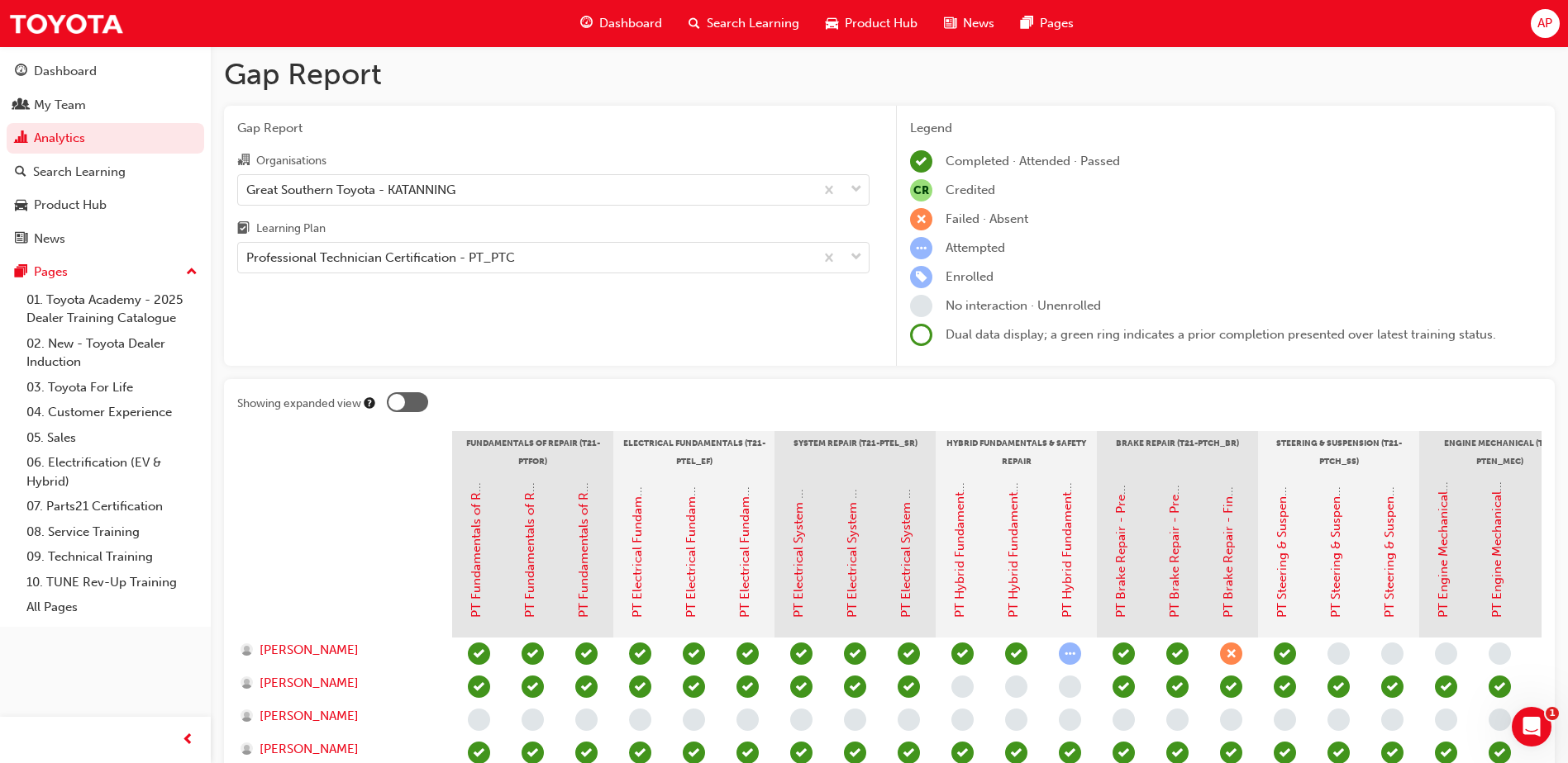
scroll to position [0, 0]
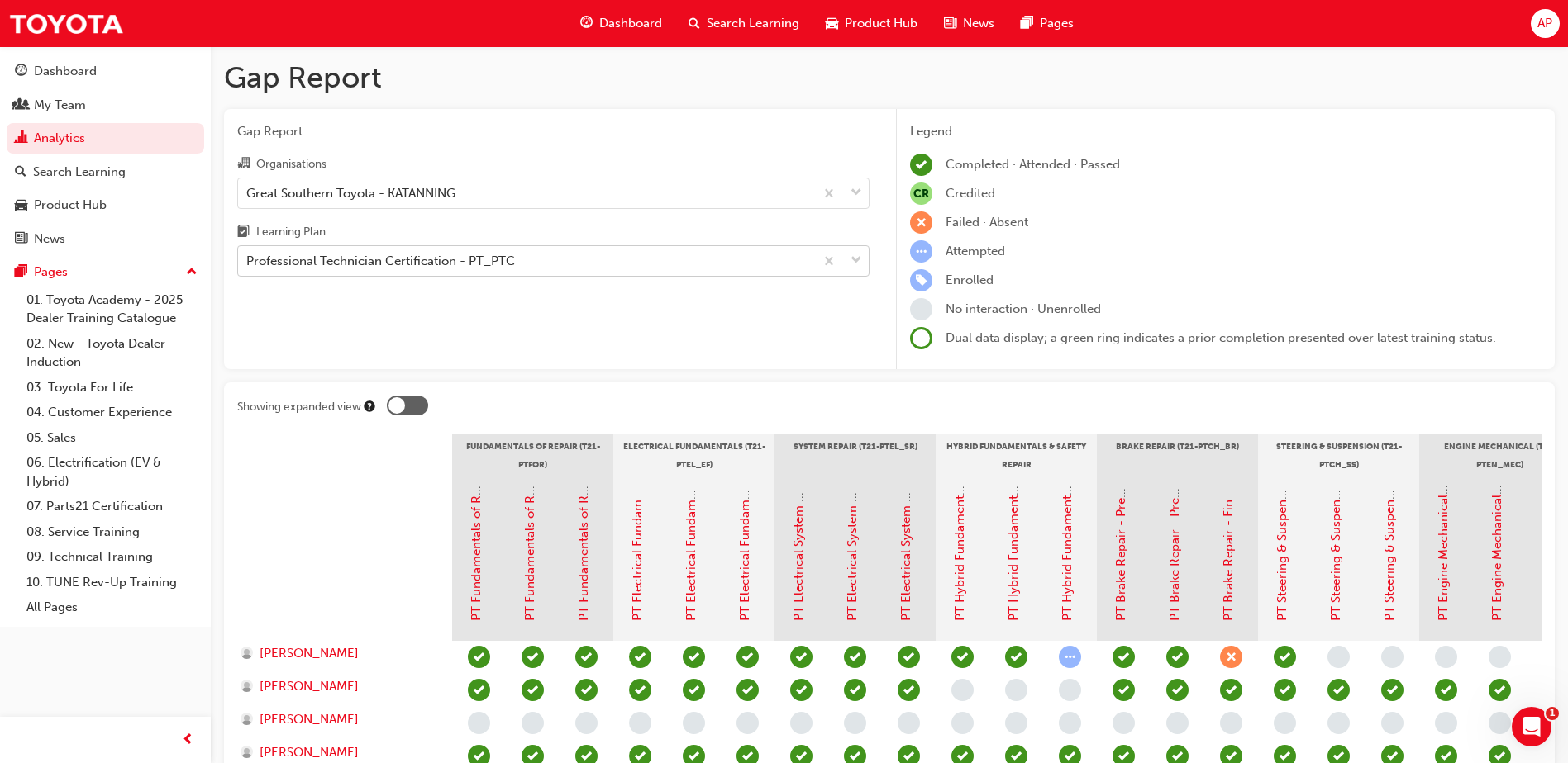
click at [639, 260] on div "Professional Technician Certification - PT_PTC" at bounding box center [526, 262] width 576 height 29
click at [248, 260] on input "Learning Plan Professional Technician Certification - PT_PTC" at bounding box center [247, 260] width 2 height 14
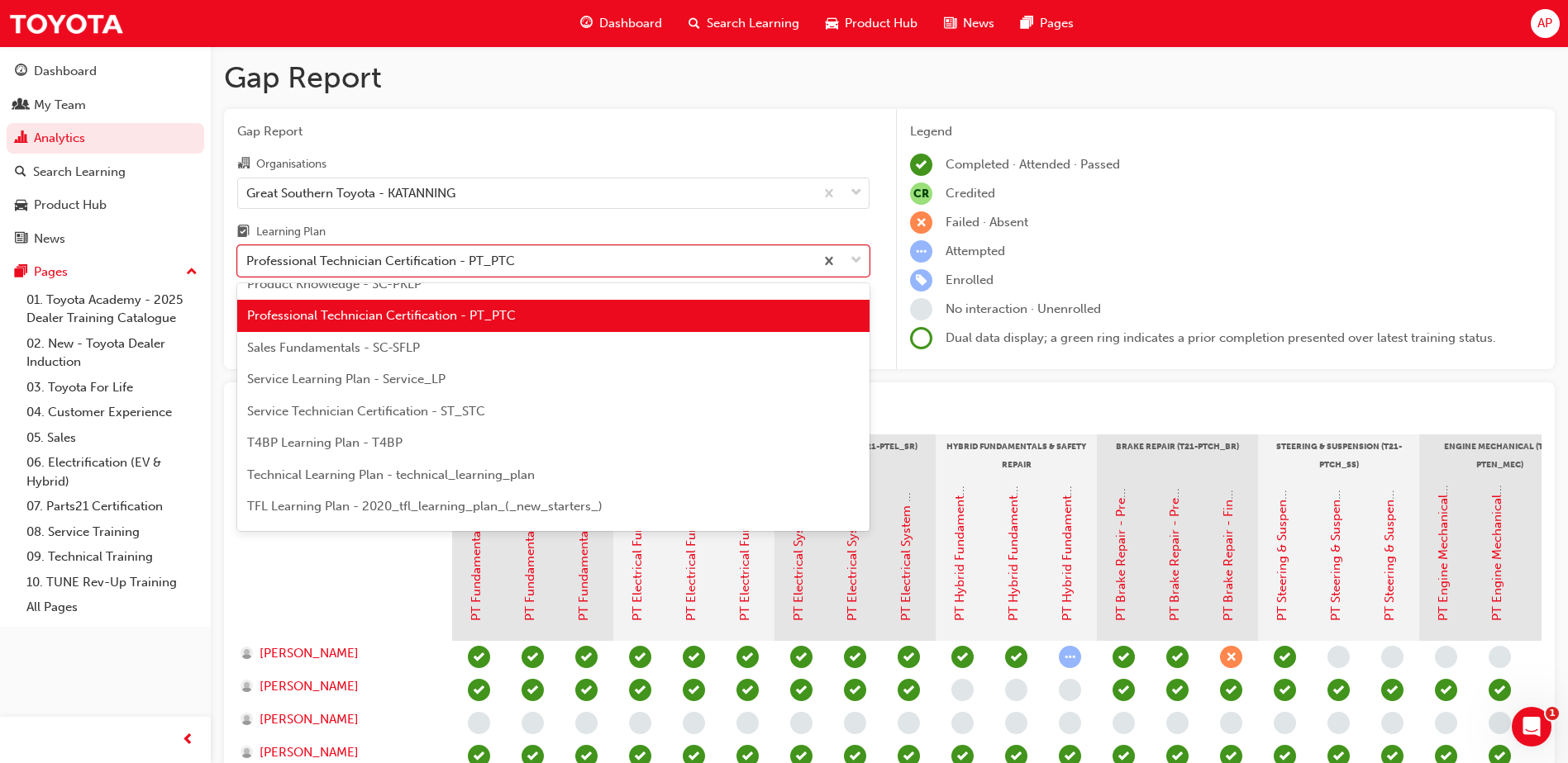
scroll to position [548, 0]
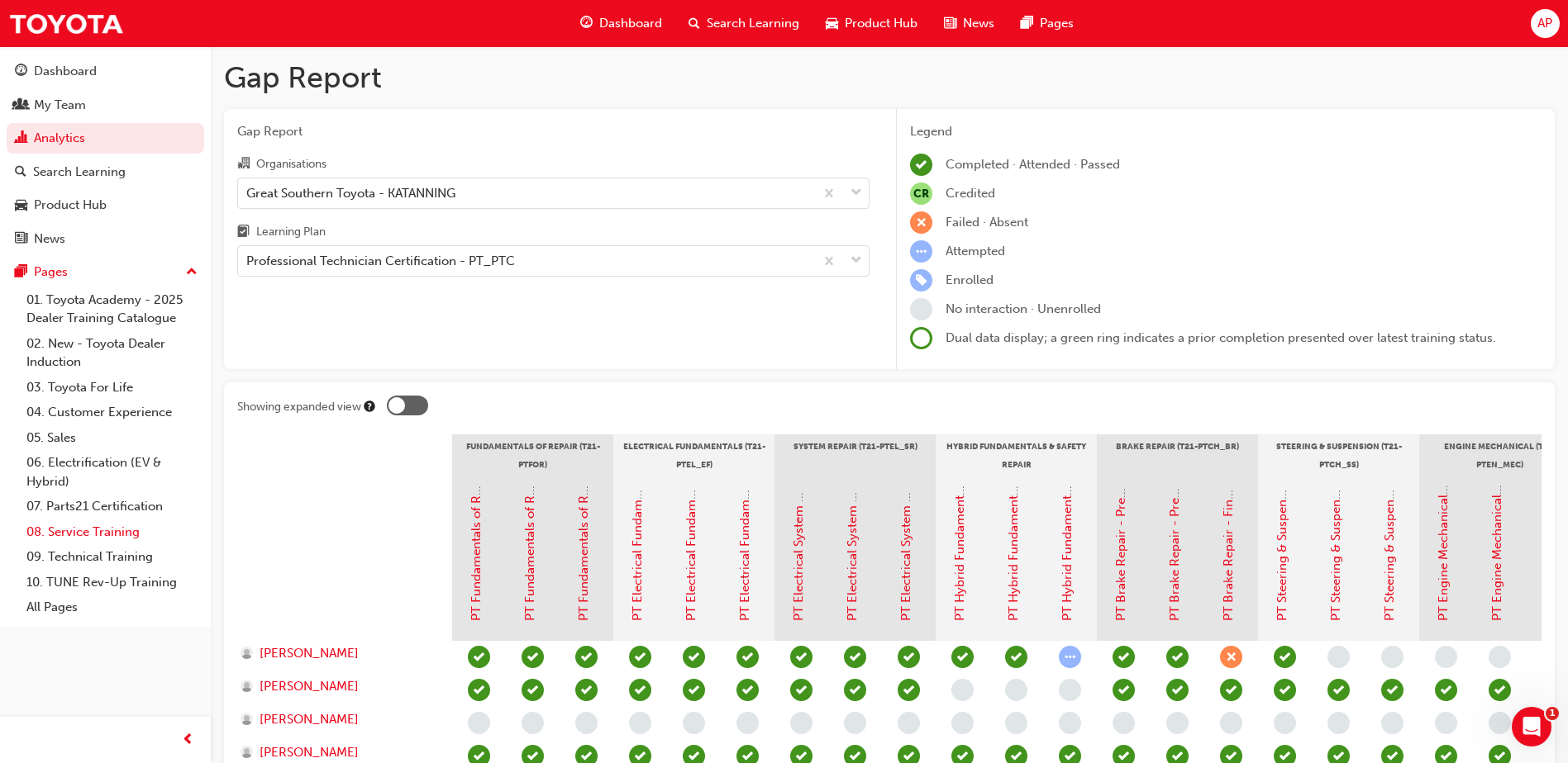
click at [87, 536] on link "08. Service Training" at bounding box center [112, 532] width 185 height 26
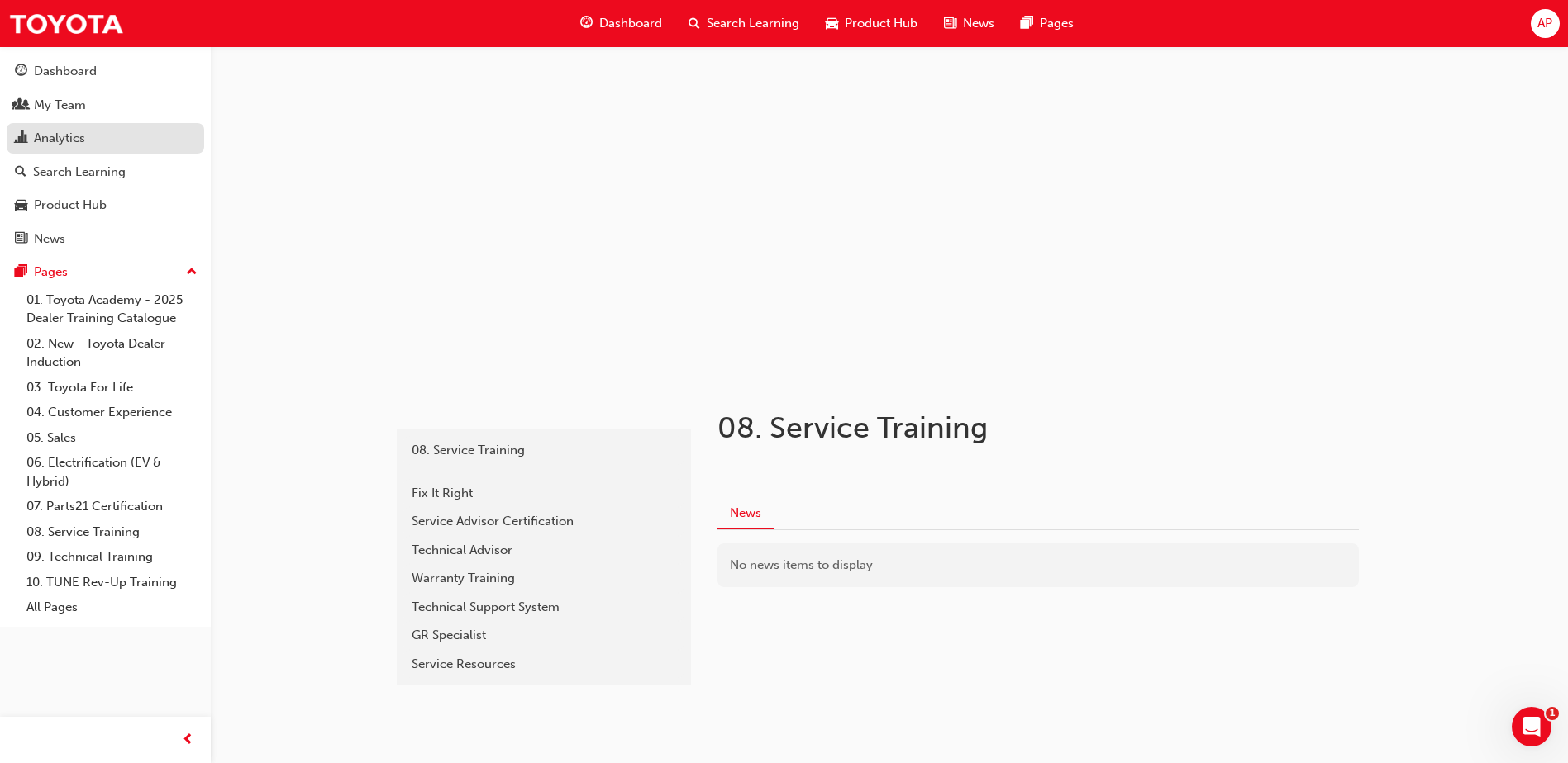
click at [52, 135] on div "Analytics" at bounding box center [59, 138] width 52 height 19
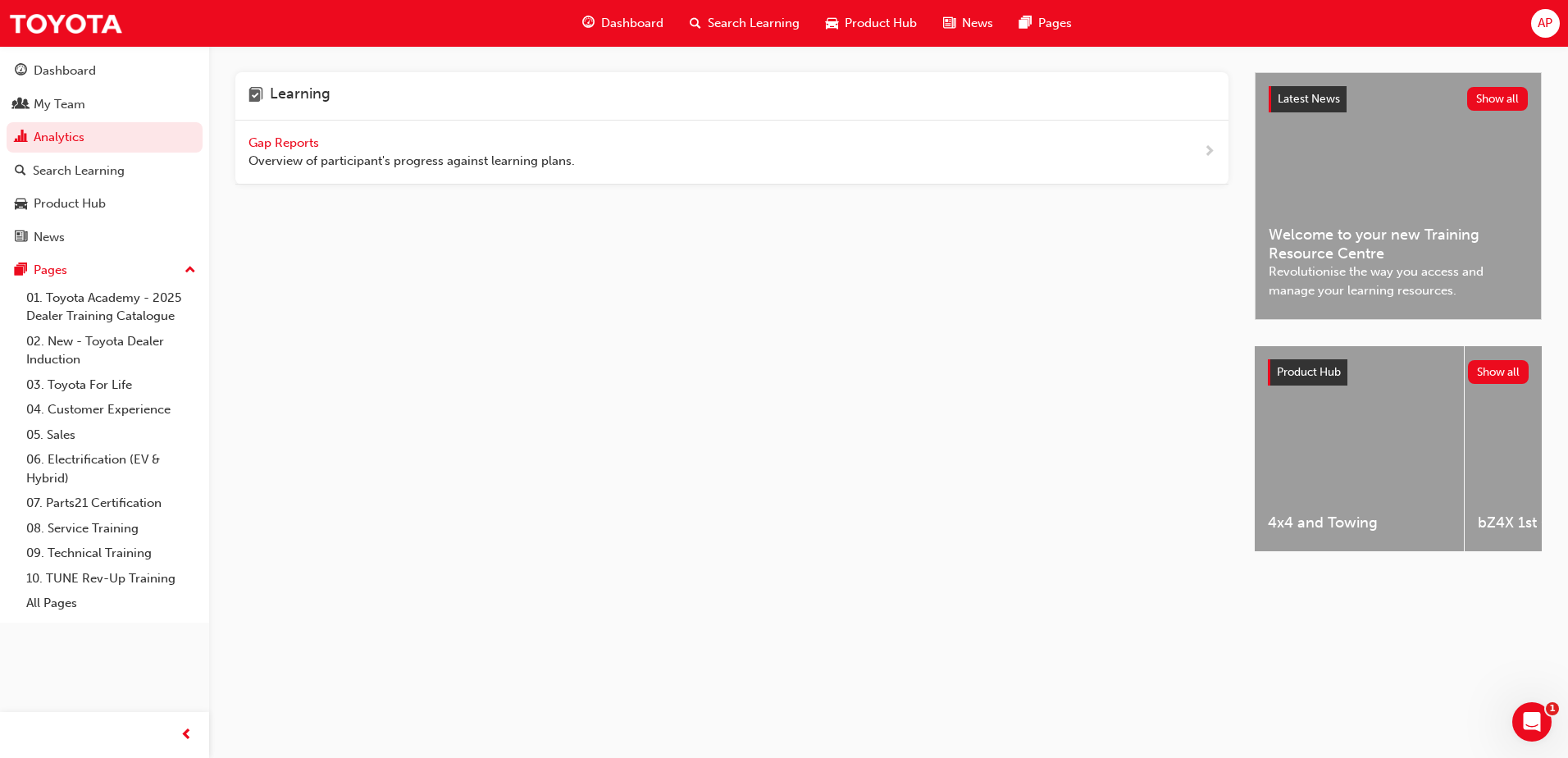
click at [266, 142] on span "Gap Reports" at bounding box center [285, 142] width 74 height 14
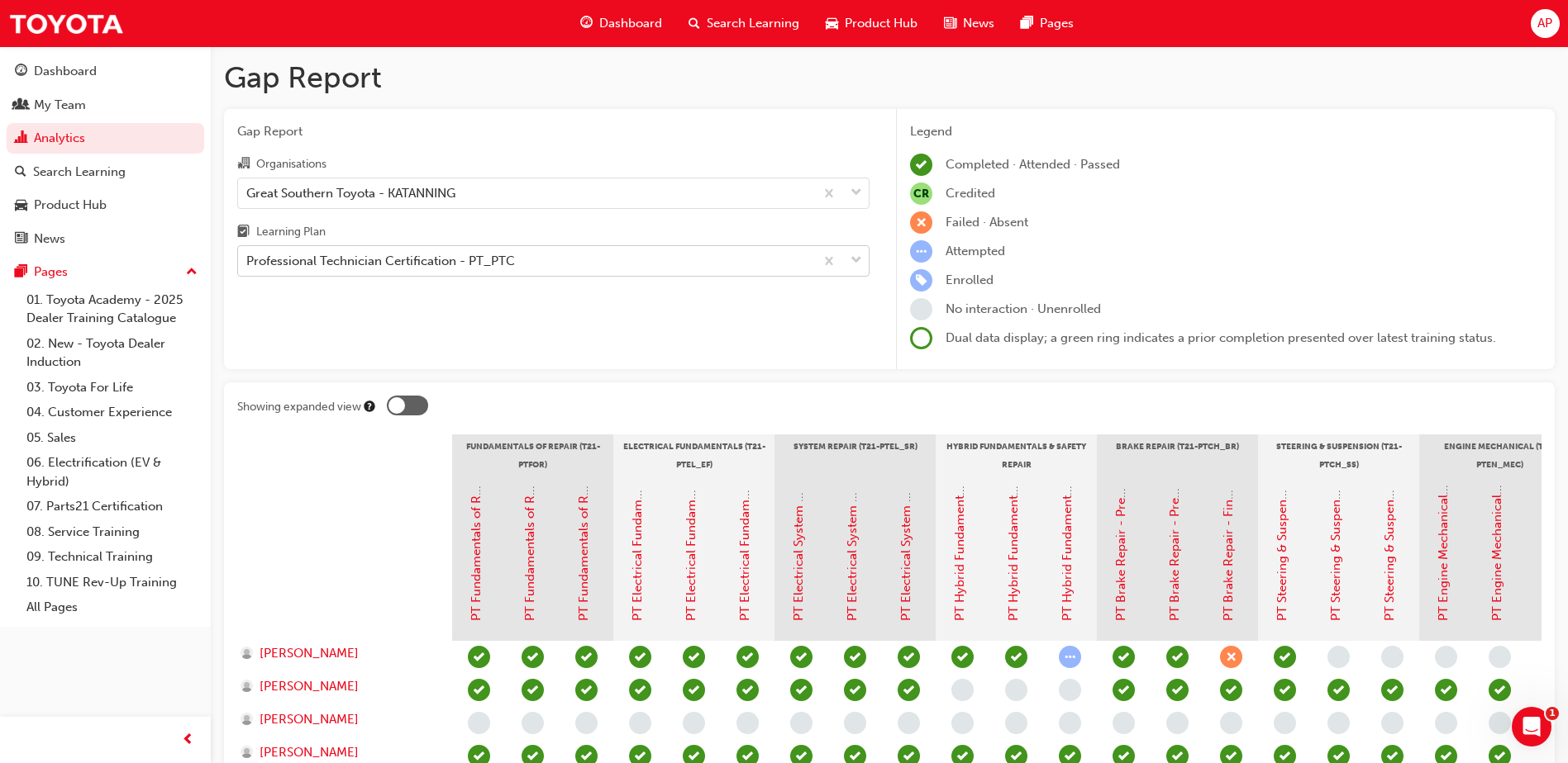
click at [858, 258] on span "down-icon" at bounding box center [855, 261] width 11 height 21
click at [248, 258] on input "Learning Plan Professional Technician Certification - PT_PTC" at bounding box center [247, 260] width 2 height 14
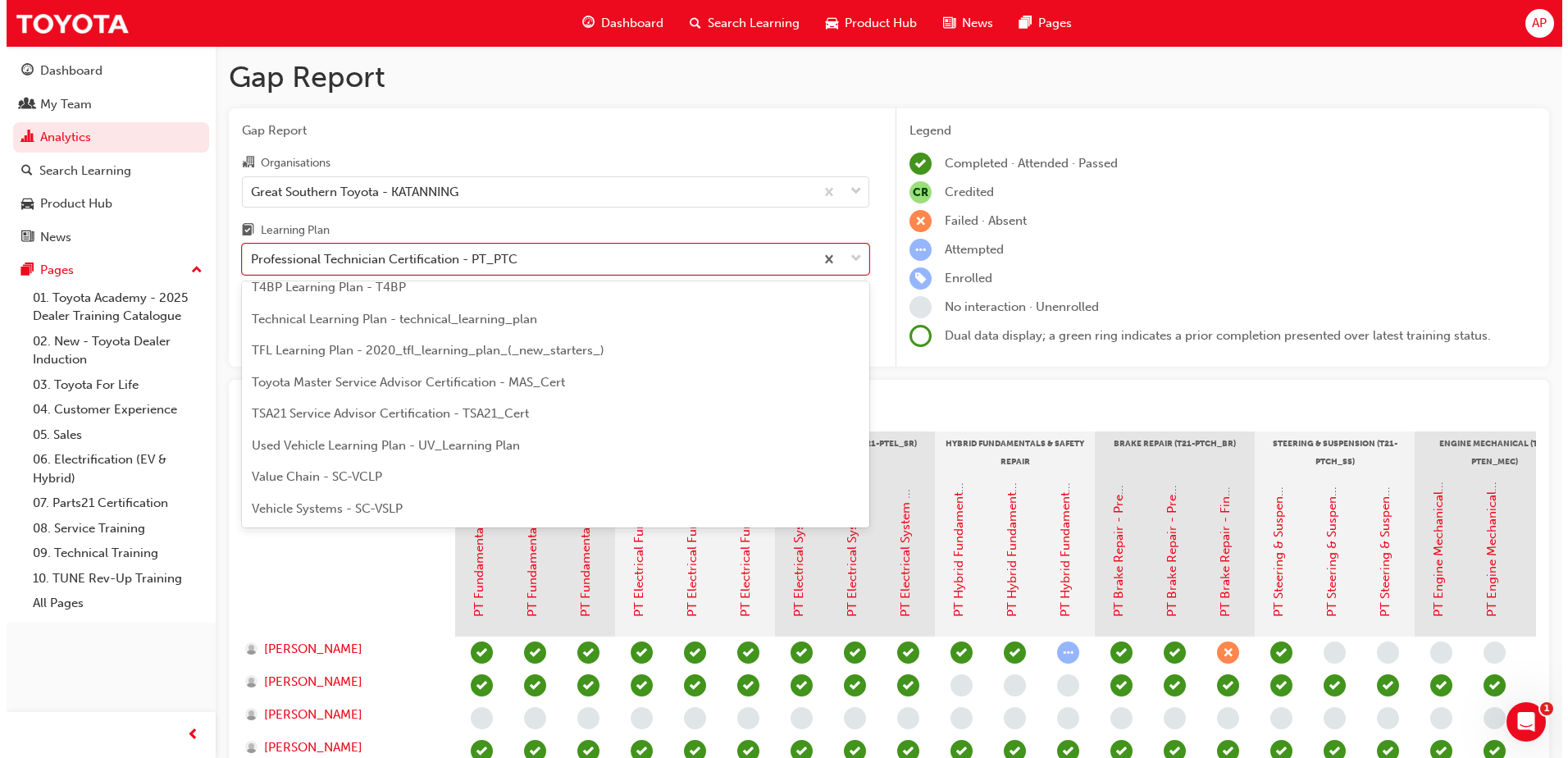
scroll to position [667, 0]
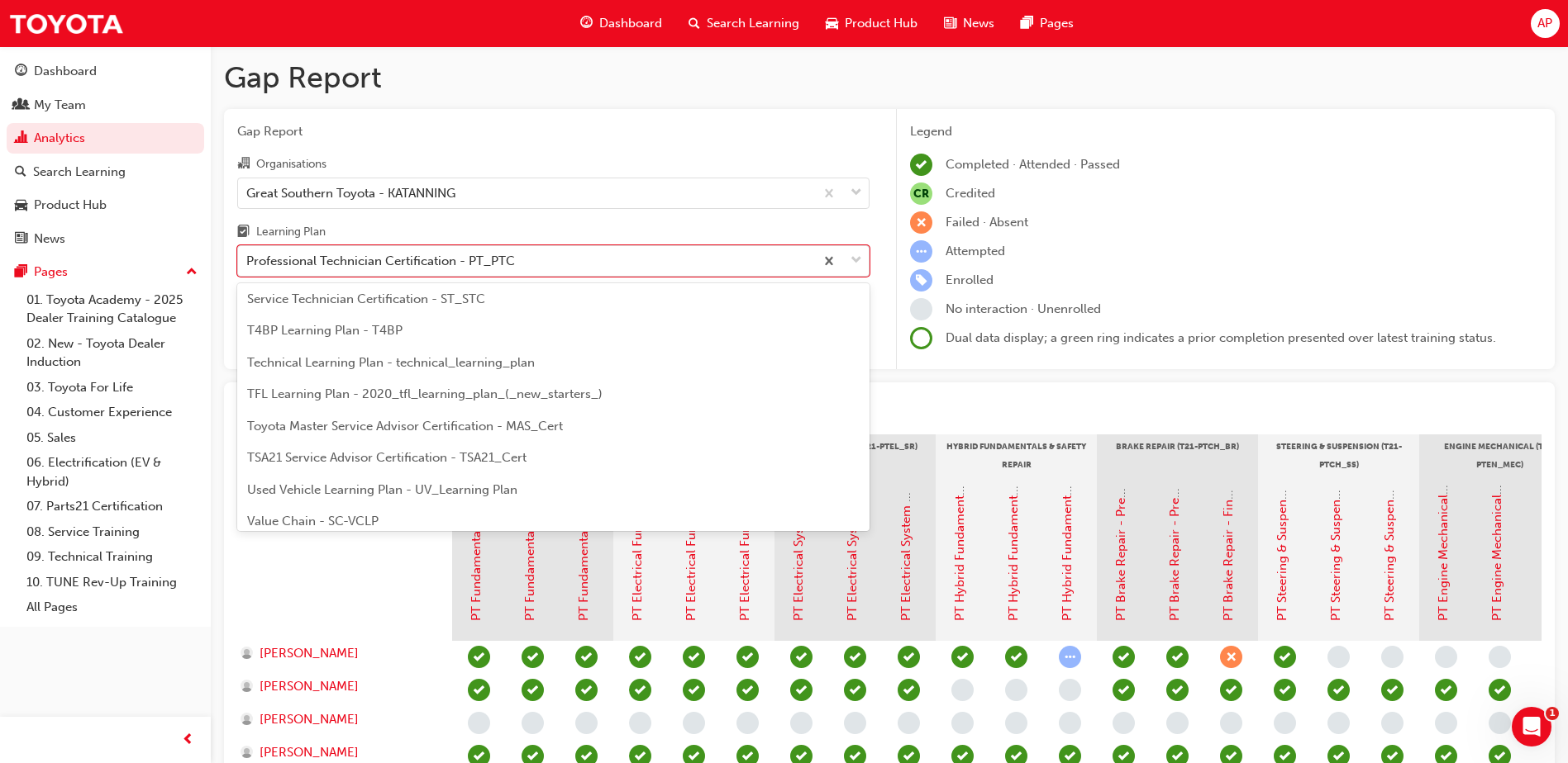
click at [341, 363] on span "Technical Learning Plan - technical_learning_plan" at bounding box center [391, 362] width 288 height 15
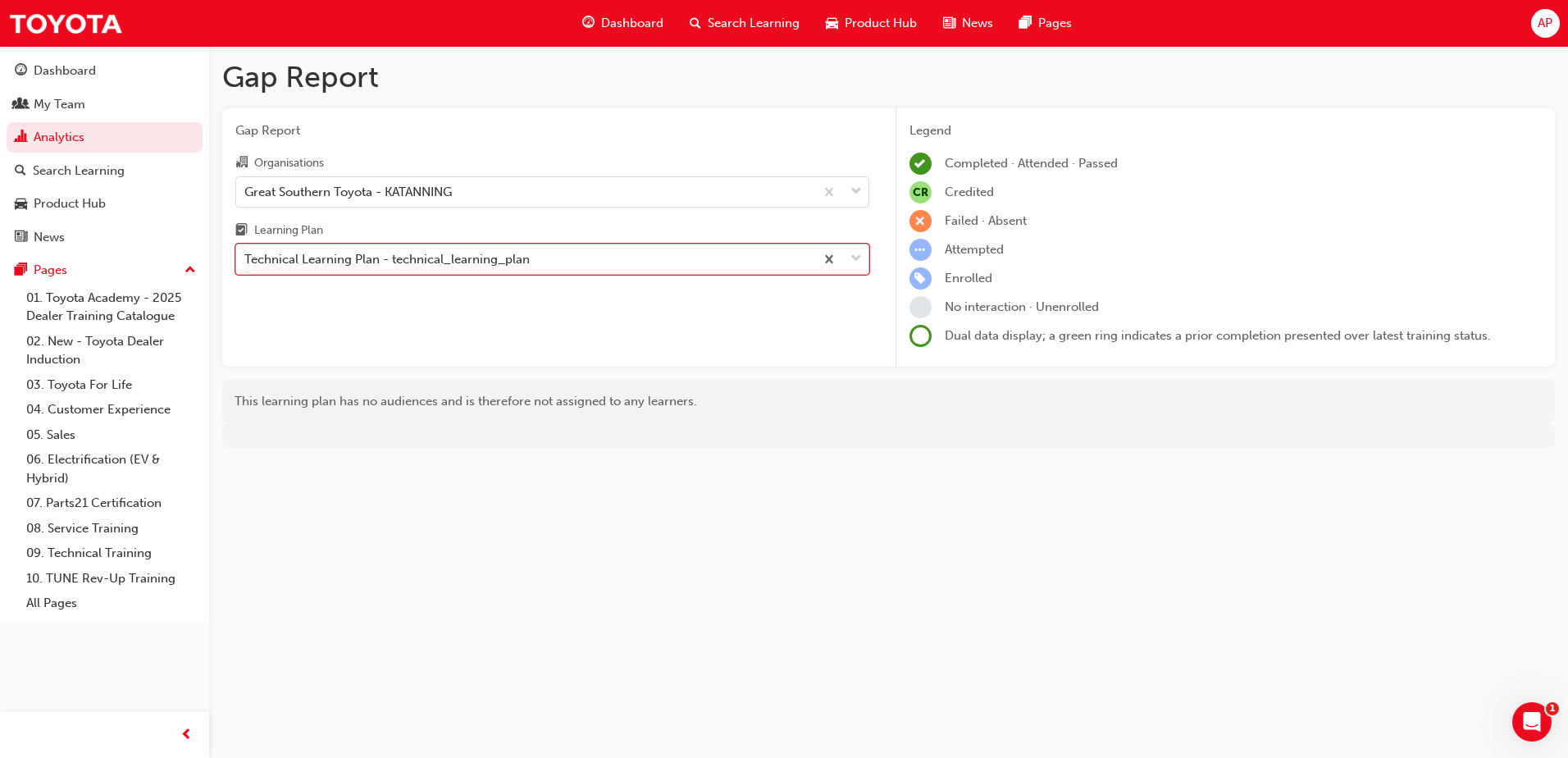
click at [862, 257] on span "down-icon" at bounding box center [856, 259] width 11 height 21
click at [246, 257] on input "Learning Plan option Technical Learning Plan - technical_learning_plan, selecte…" at bounding box center [245, 258] width 2 height 14
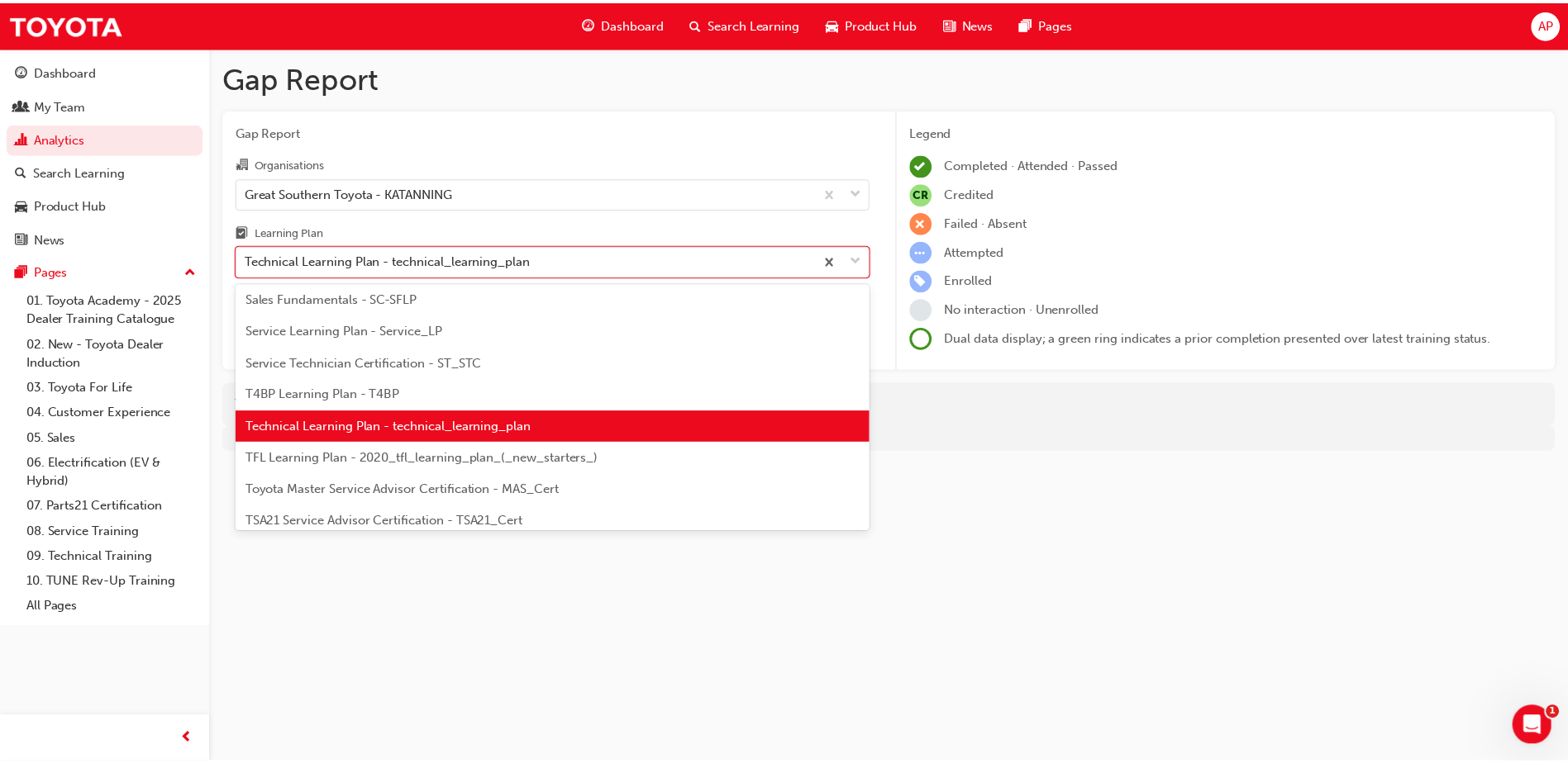
scroll to position [613, 0]
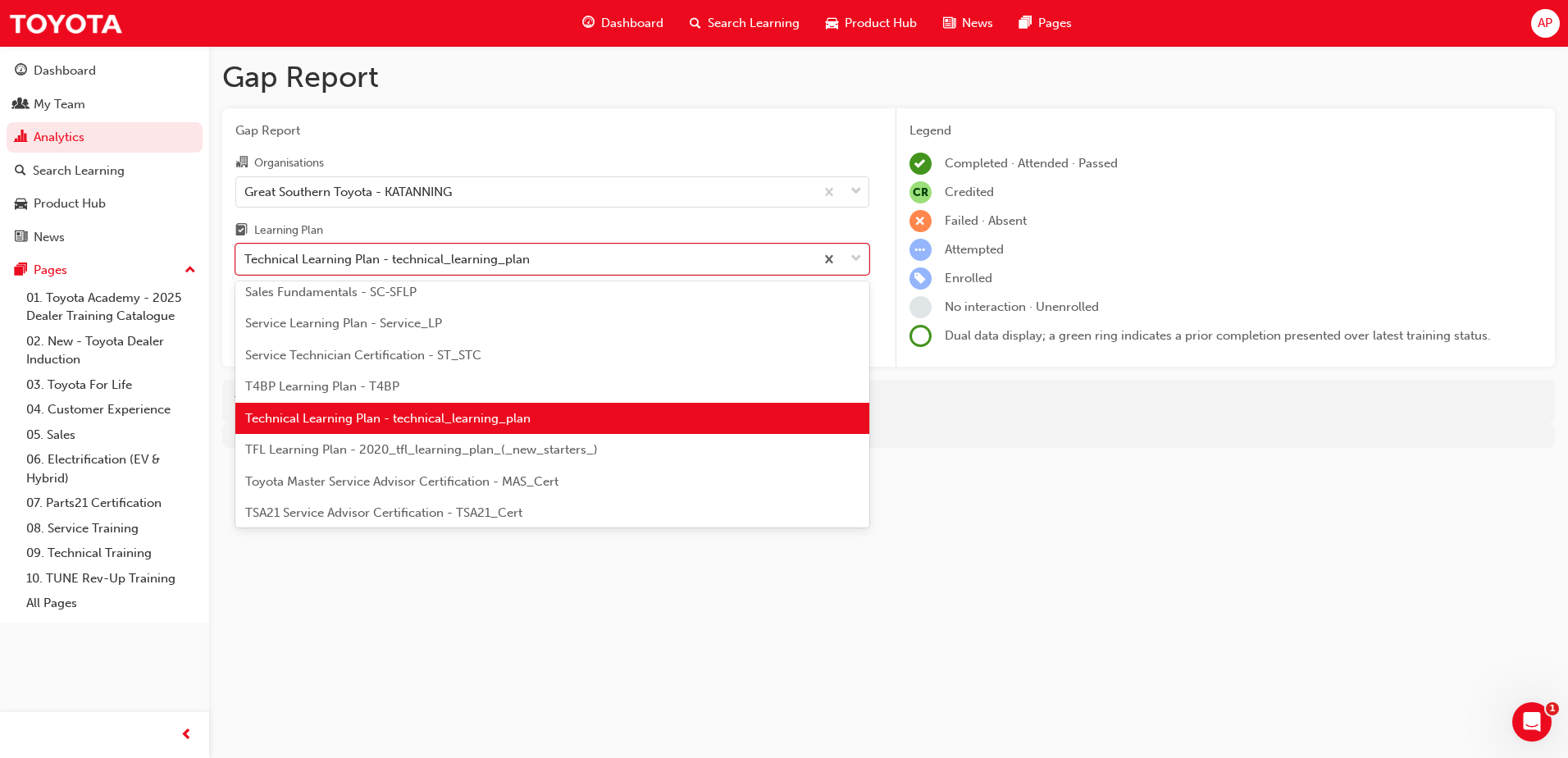
click at [406, 449] on span "TFL Learning Plan - 2020_tfl_learning_plan_(_new_starters_)" at bounding box center [422, 449] width 353 height 14
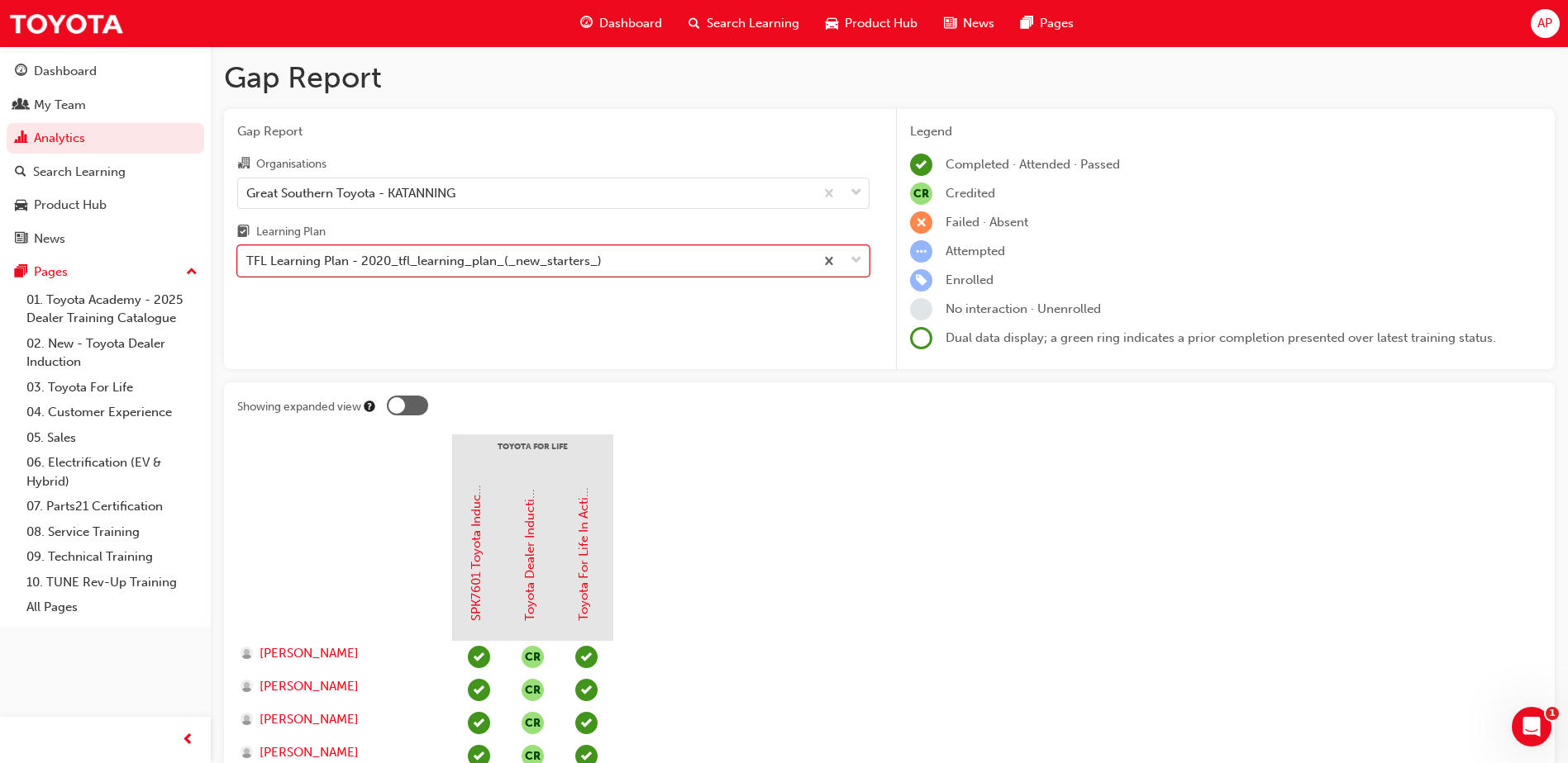
click at [854, 261] on span "down-icon" at bounding box center [855, 261] width 11 height 21
click at [248, 261] on input "Learning Plan option TFL Learning Plan - 2020_tfl_learning_plan_(_new_starters_…" at bounding box center [247, 260] width 2 height 14
click at [669, 272] on div "TFL Learning Plan - 2020_tfl_learning_plan_(_new_starters_)" at bounding box center [526, 262] width 576 height 29
click at [248, 268] on input "Learning Plan option TFL Learning Plan - 2020_tfl_learning_plan_(_new_starters_…" at bounding box center [247, 260] width 2 height 14
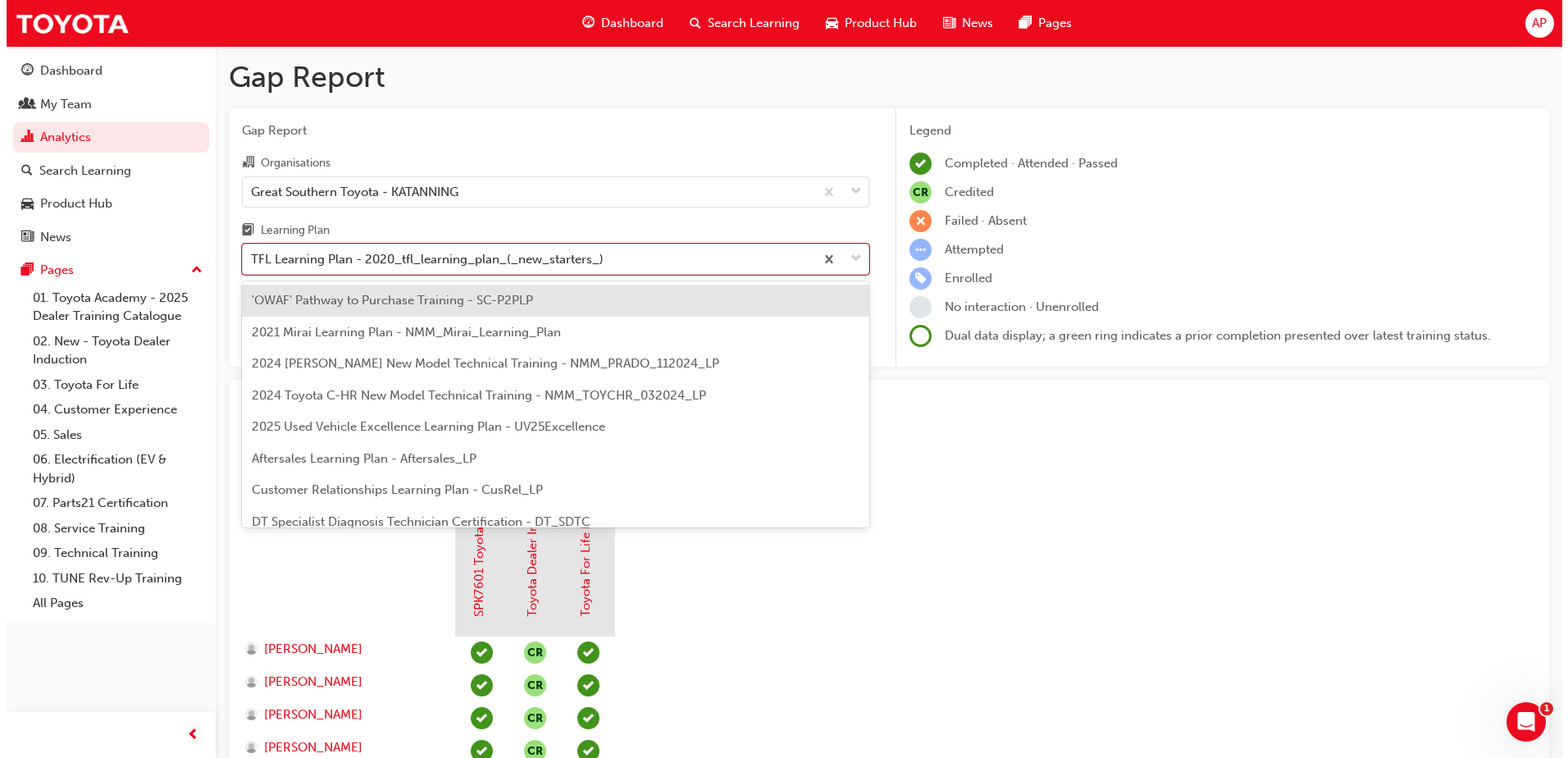
scroll to position [558, 0]
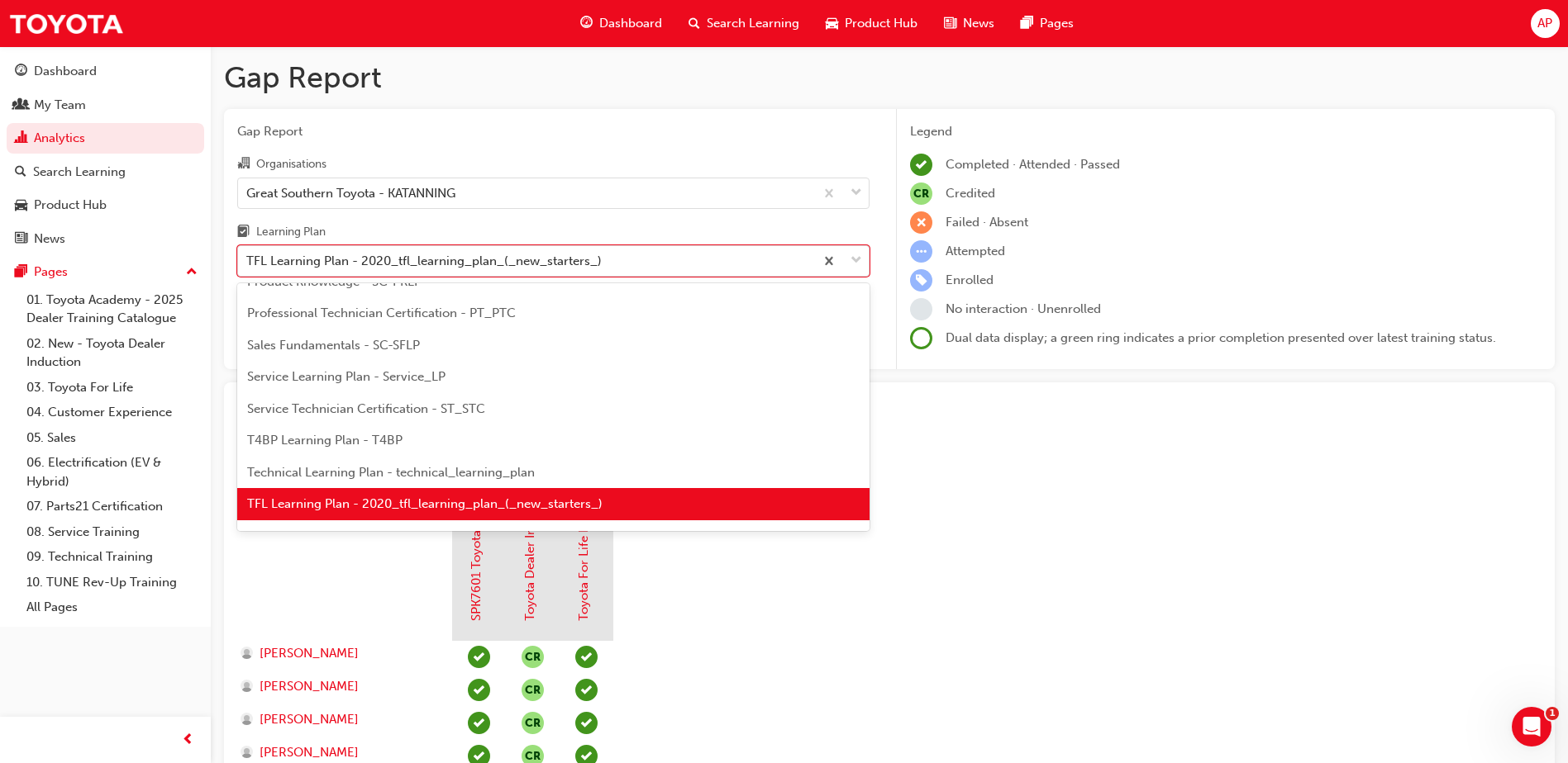
click at [451, 469] on span "Technical Learning Plan - technical_learning_plan" at bounding box center [391, 472] width 288 height 15
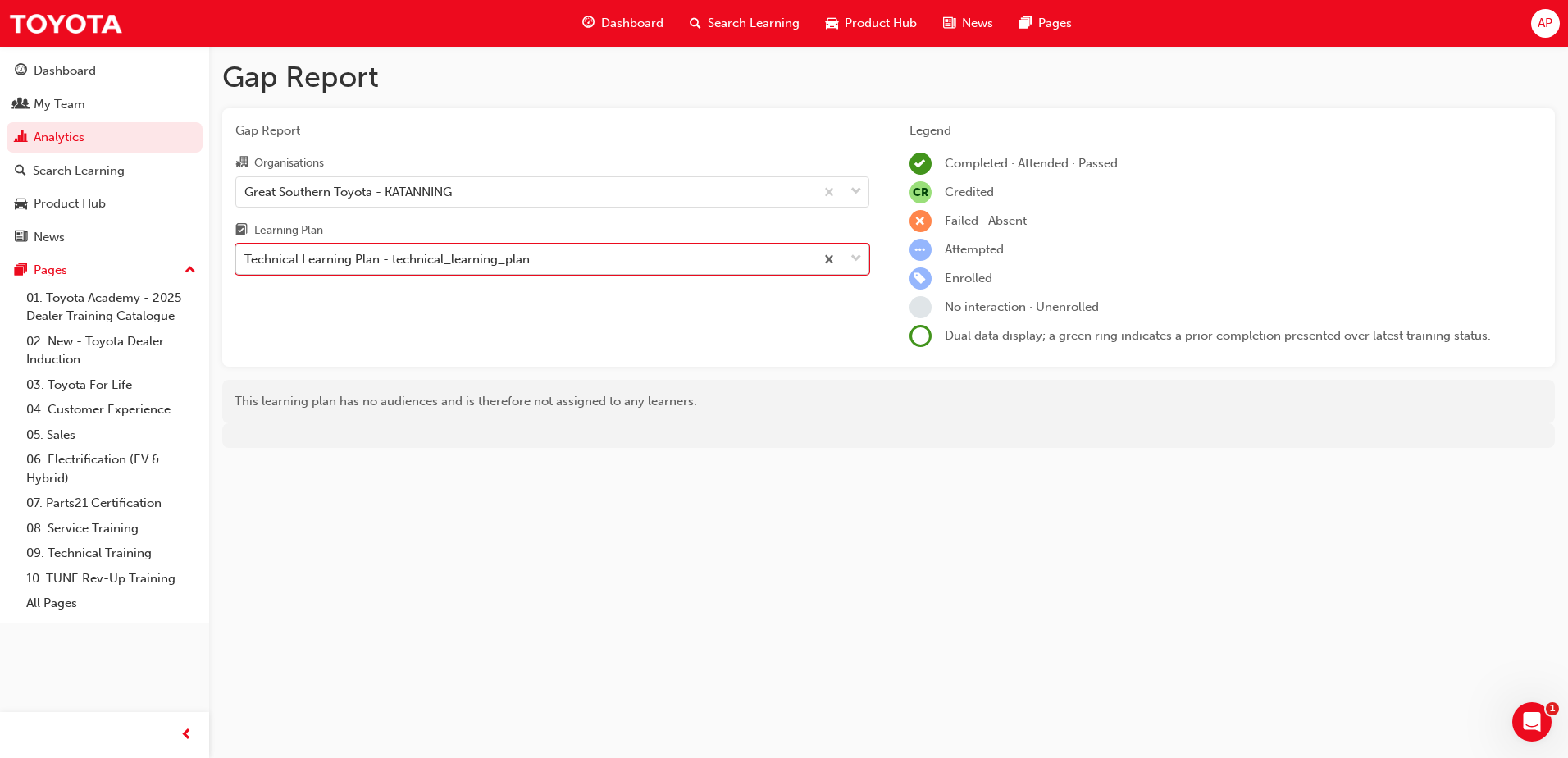
click at [511, 252] on div "Technical Learning Plan - technical_learning_plan" at bounding box center [387, 260] width 285 height 19
click at [246, 252] on input "Learning Plan option Technical Learning Plan - technical_learning_plan, selecte…" at bounding box center [245, 258] width 2 height 14
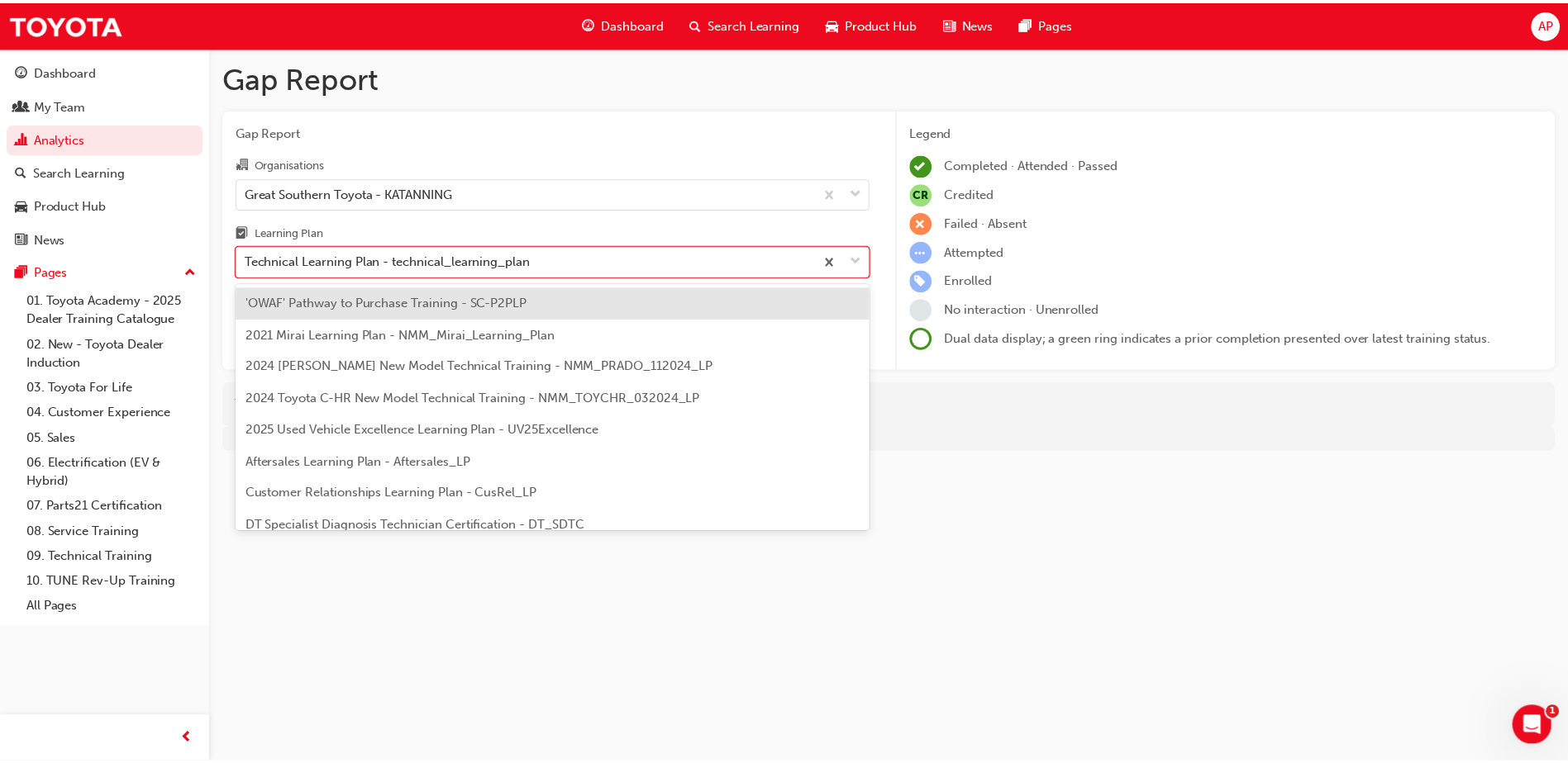
scroll to position [530, 0]
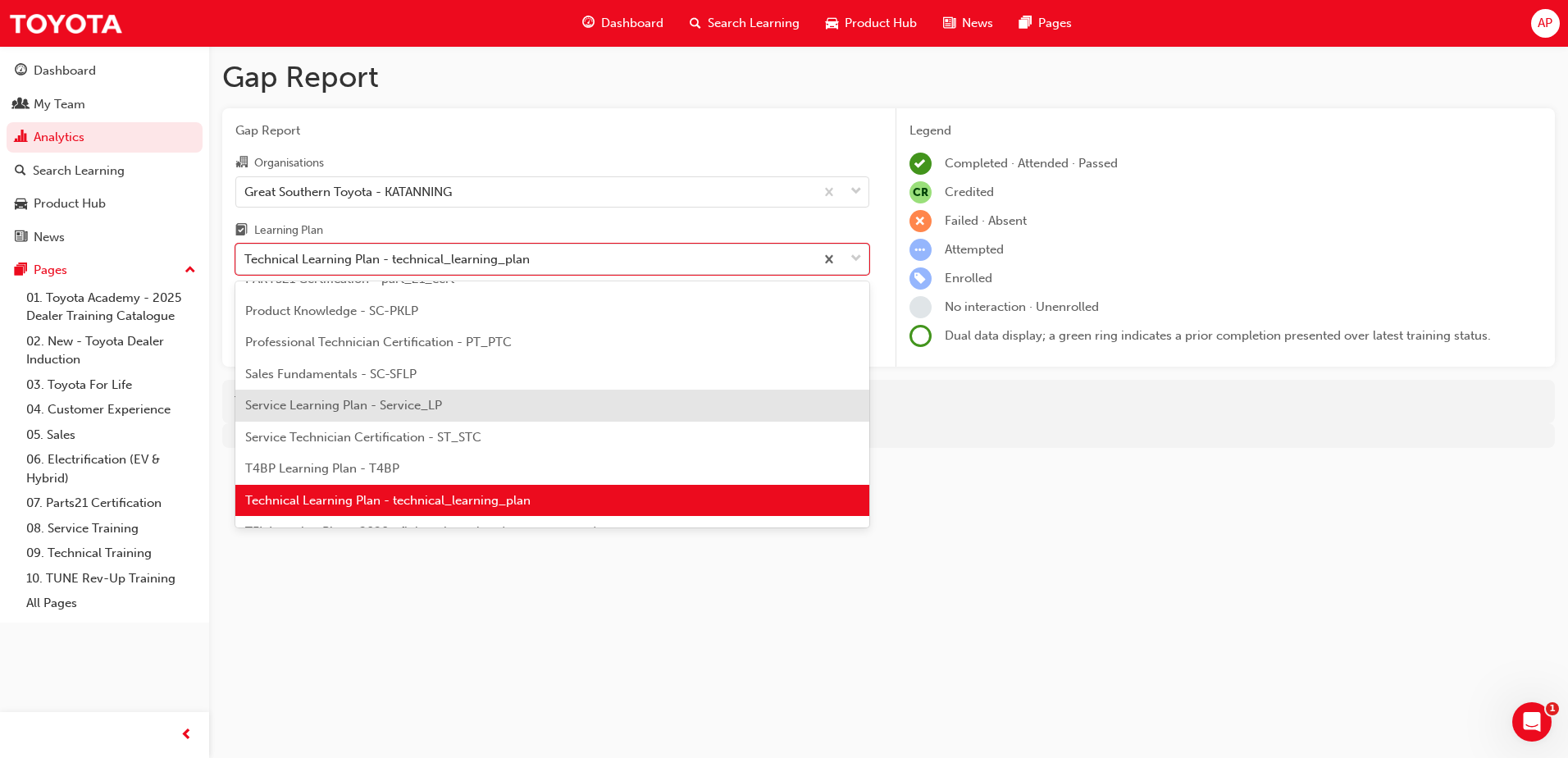
click at [388, 414] on div "Service Learning Plan - Service_LP" at bounding box center [552, 406] width 634 height 32
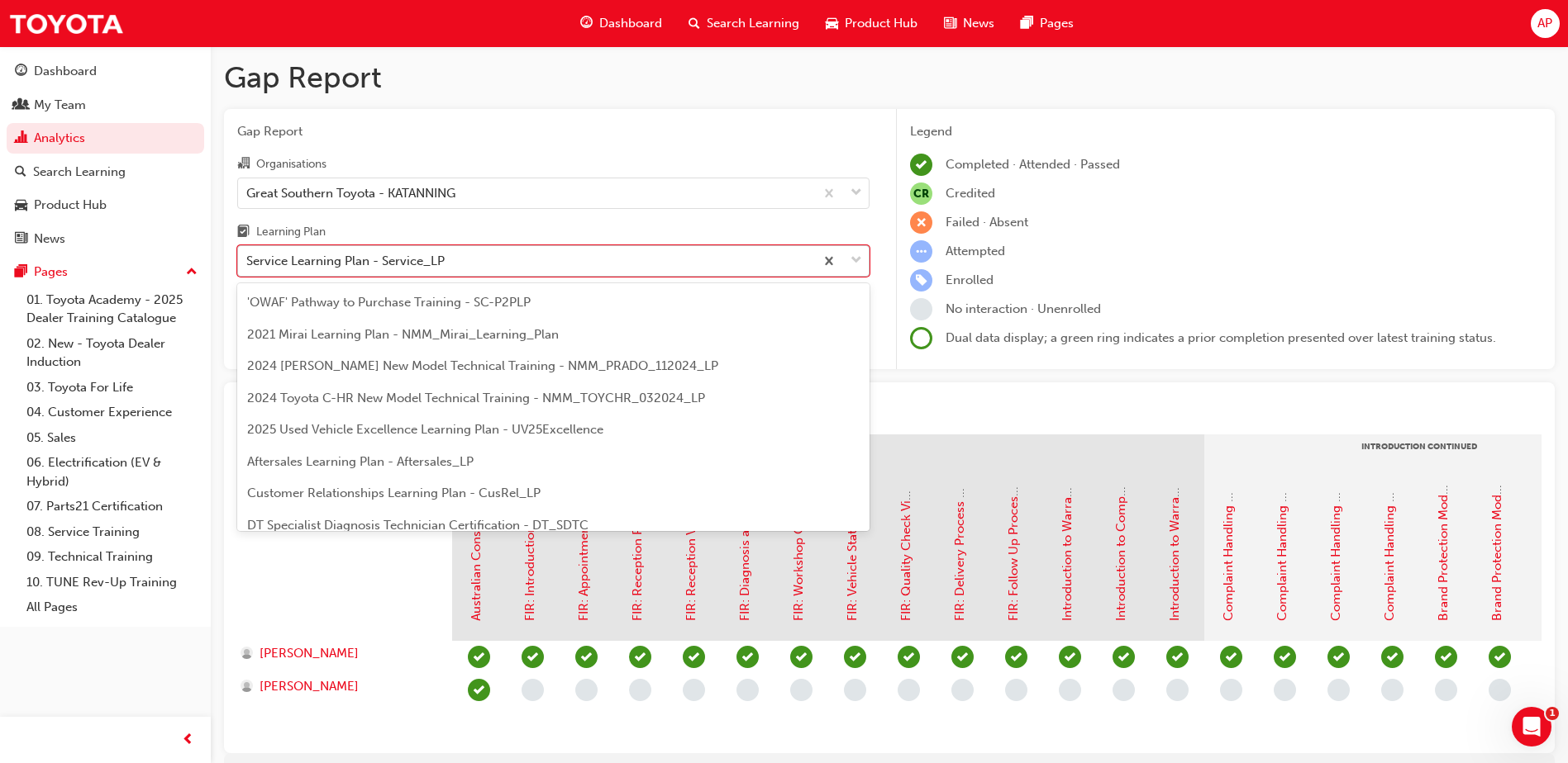
click at [446, 263] on div "Service Learning Plan - Service_LP" at bounding box center [526, 262] width 576 height 29
click at [248, 263] on input "Learning Plan option Service Learning Plan - Service_LP, selected. option Servi…" at bounding box center [247, 260] width 2 height 14
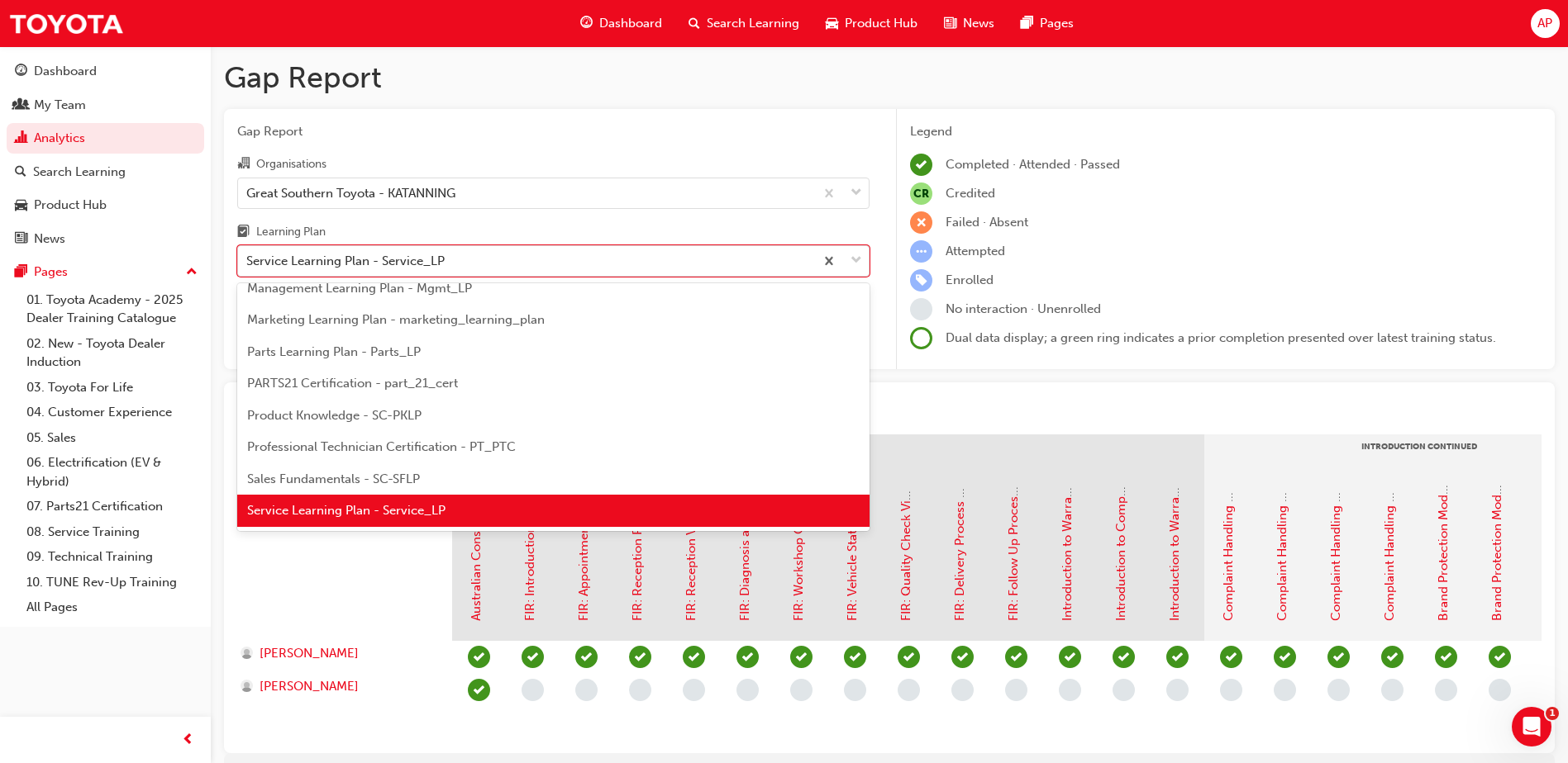
scroll to position [454, 0]
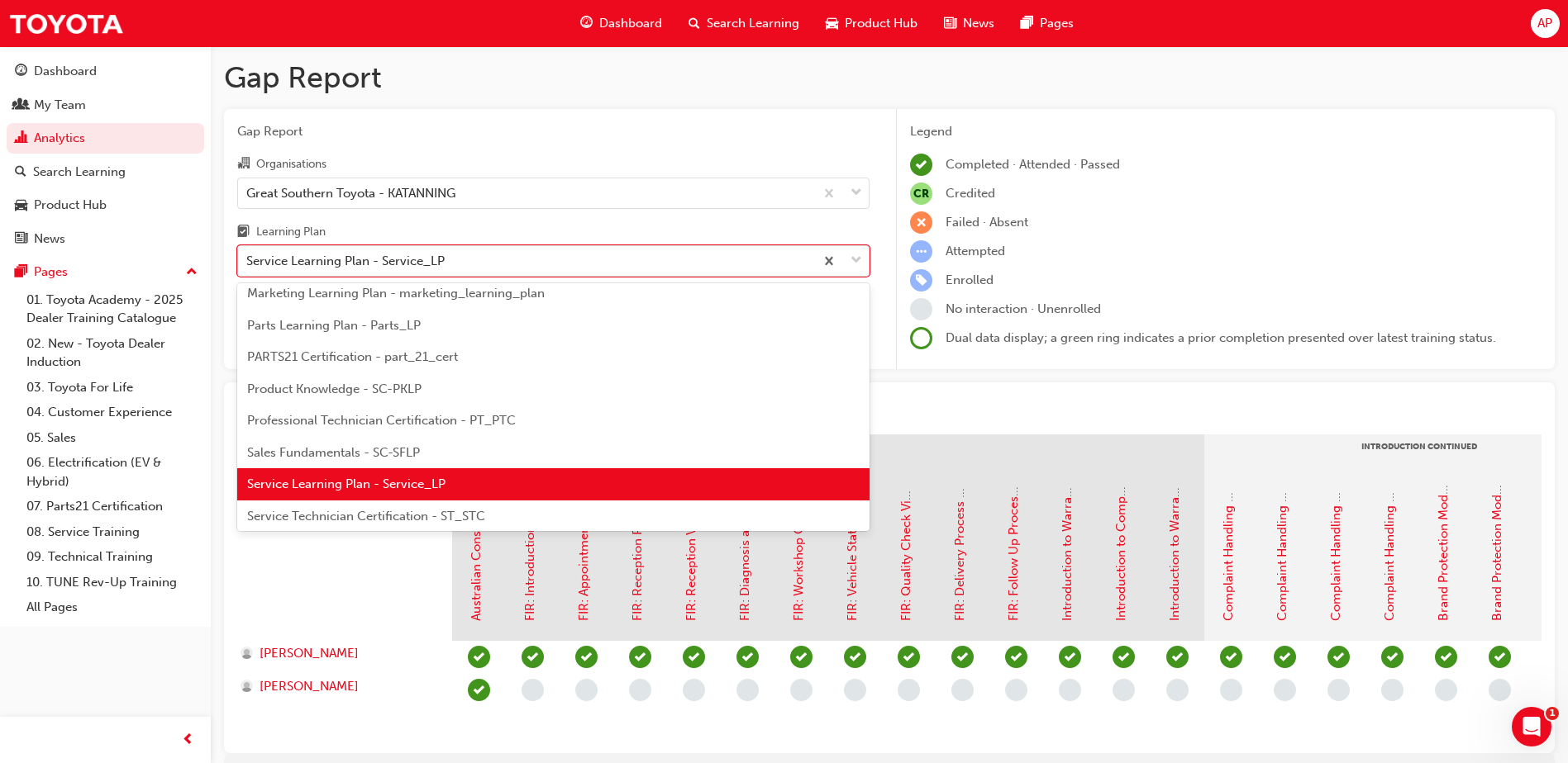
click at [381, 425] on span "Professional Technician Certification - PT_PTC" at bounding box center [381, 420] width 269 height 15
